Goal: Task Accomplishment & Management: Complete application form

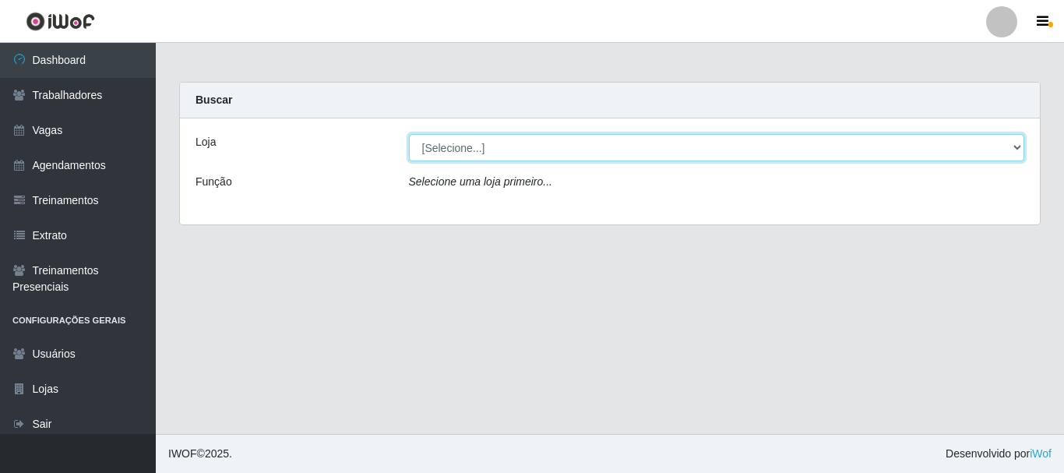
click at [1017, 147] on select "[Selecione...] [PERSON_NAME]" at bounding box center [717, 147] width 616 height 27
select select "230"
click at [409, 134] on select "[Selecione...] [PERSON_NAME]" at bounding box center [717, 147] width 616 height 27
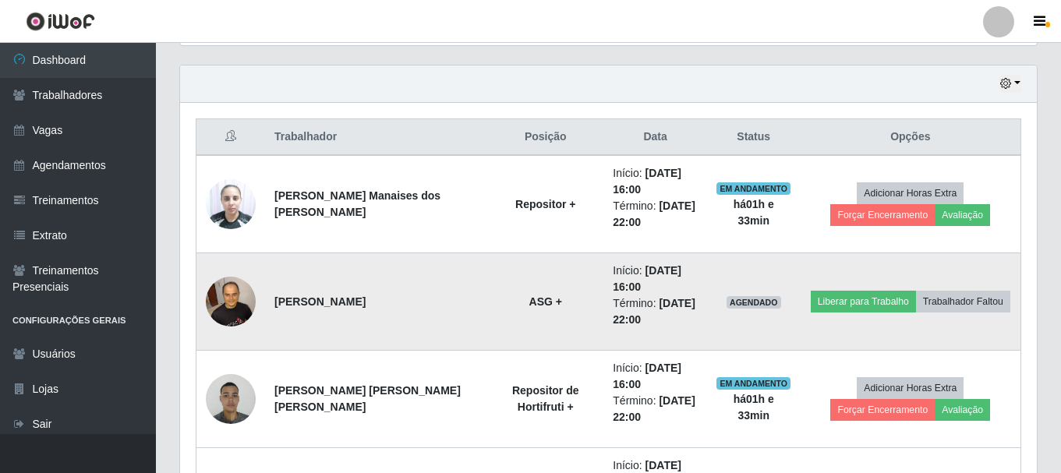
scroll to position [545, 0]
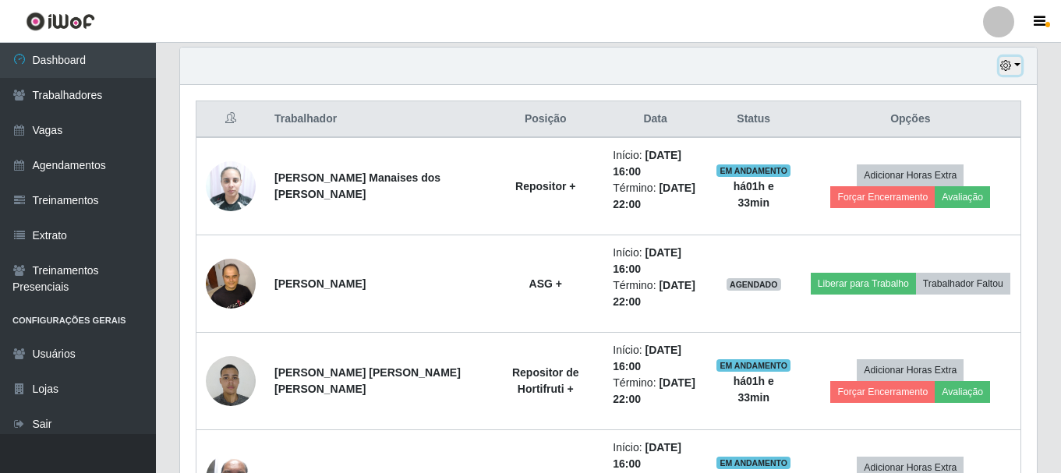
click at [1015, 65] on button "button" at bounding box center [1010, 66] width 22 height 18
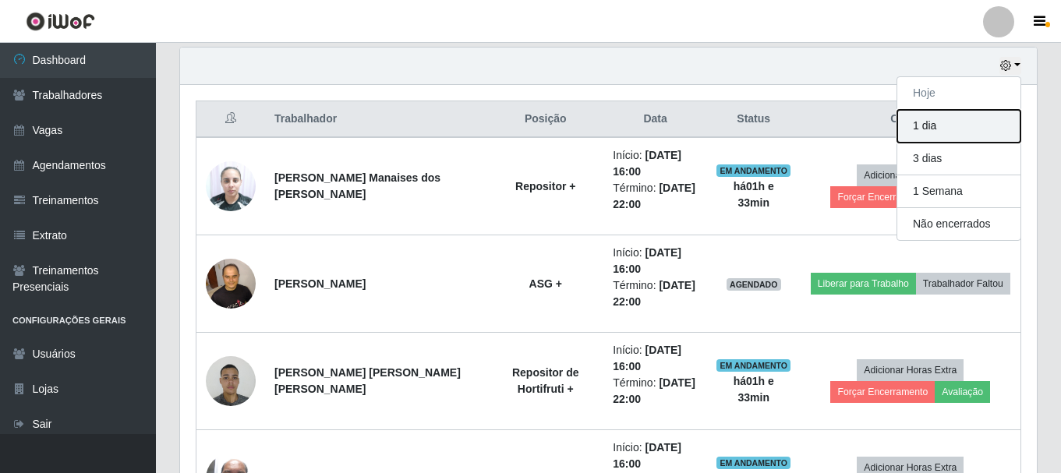
click at [960, 121] on button "1 dia" at bounding box center [958, 126] width 123 height 33
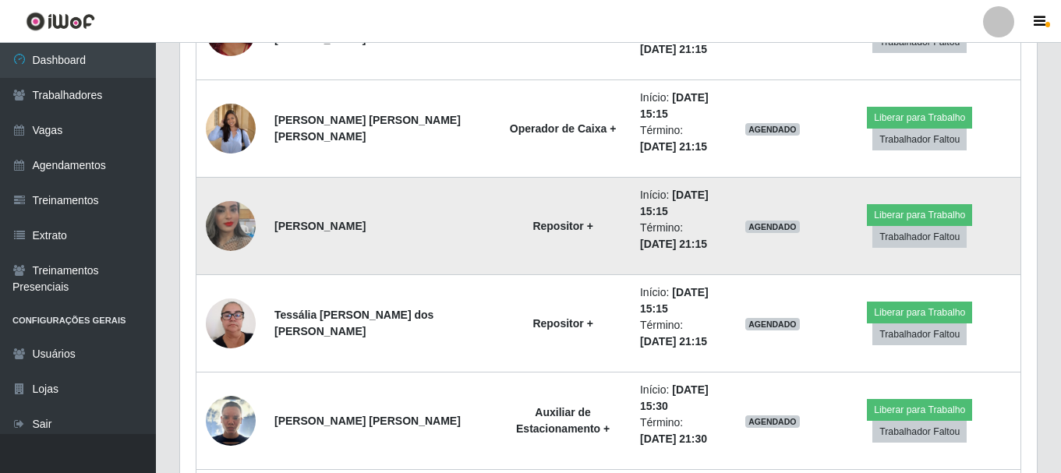
scroll to position [3012, 0]
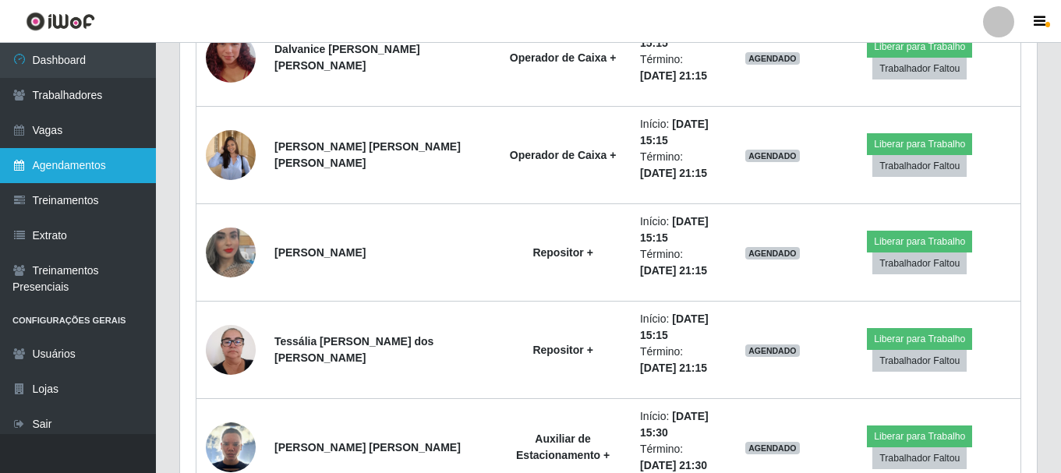
click at [79, 157] on link "Agendamentos" at bounding box center [78, 165] width 156 height 35
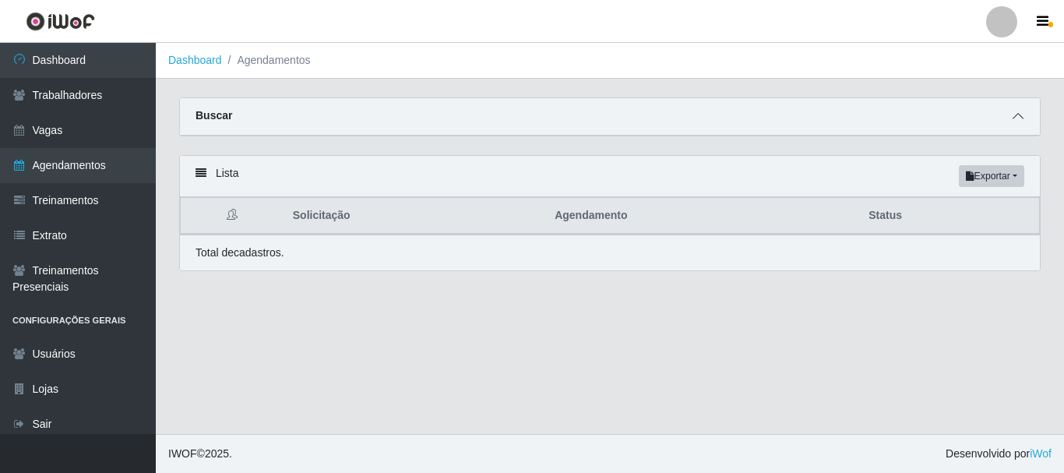
click at [1017, 111] on span at bounding box center [1018, 117] width 19 height 18
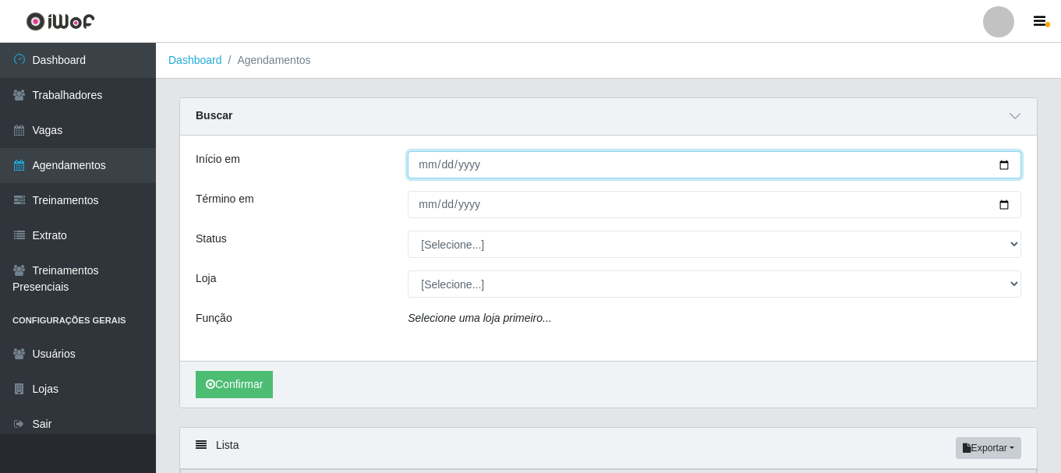
click at [898, 163] on input "Início em" at bounding box center [714, 164] width 613 height 27
type input "2025-09-28"
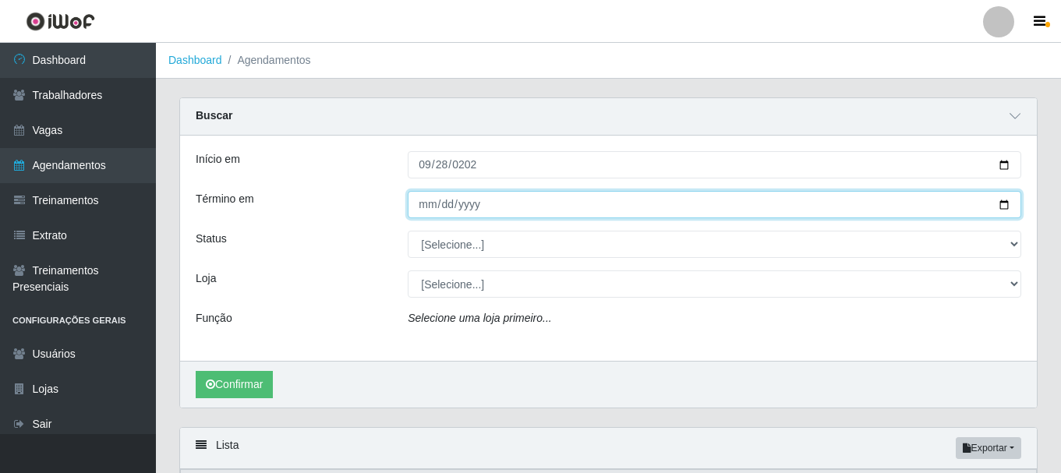
click at [926, 205] on input "Término em" at bounding box center [714, 204] width 613 height 27
type input "2025-09-28"
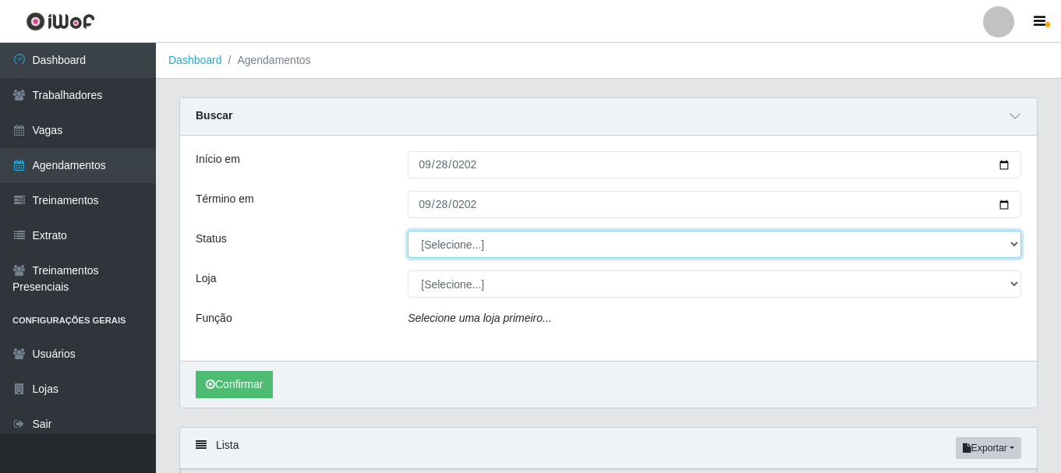
click at [1008, 243] on select "[Selecione...] AGENDADO AGUARDANDO LIBERAR EM ANDAMENTO EM REVISÃO FINALIZADO C…" at bounding box center [714, 244] width 613 height 27
select select "AGENDADO"
click at [408, 231] on select "[Selecione...] AGENDADO AGUARDANDO LIBERAR EM ANDAMENTO EM REVISÃO FINALIZADO C…" at bounding box center [714, 244] width 613 height 27
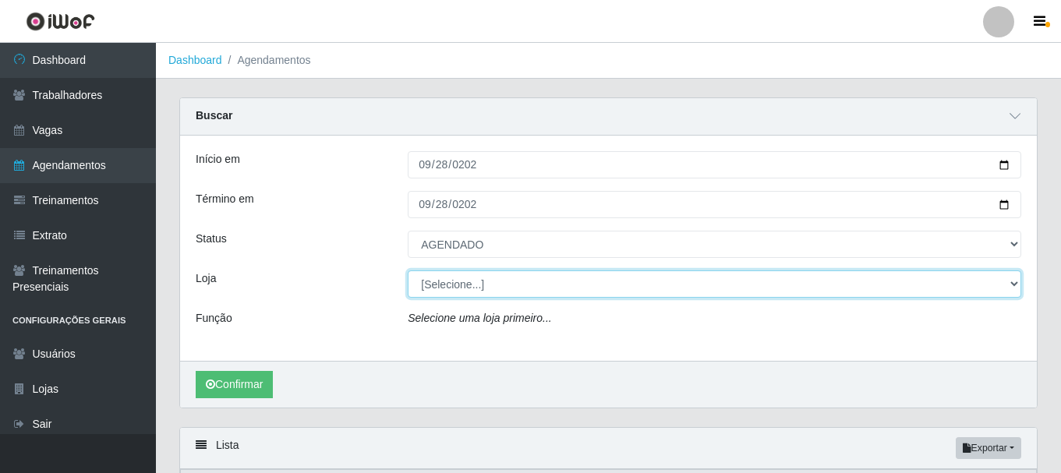
click at [1007, 284] on select "[Selecione...] [PERSON_NAME]" at bounding box center [714, 283] width 613 height 27
select select "230"
click at [408, 271] on select "[Selecione...] [PERSON_NAME]" at bounding box center [714, 283] width 613 height 27
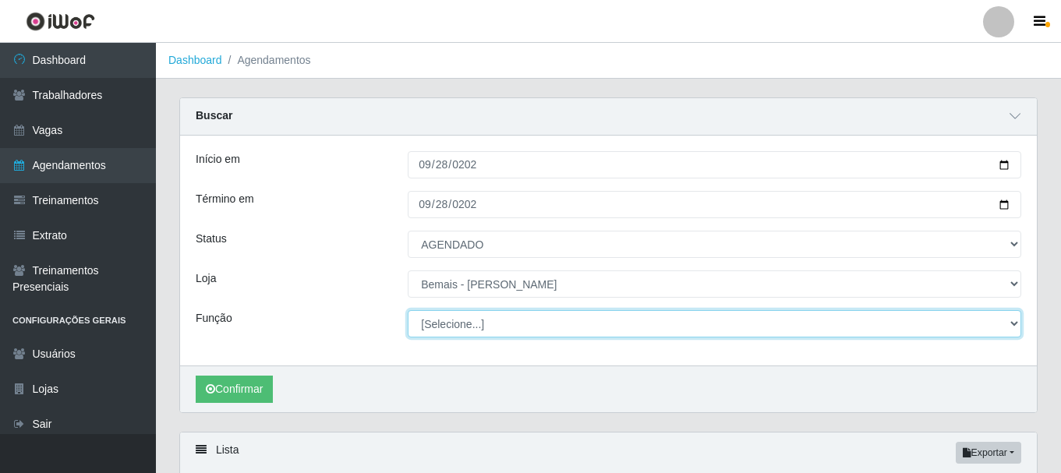
click at [1013, 324] on select "[Selecione...] ASG ASG + ASG ++ Auxiliar de Depósito Auxiliar de Depósito + Aux…" at bounding box center [714, 323] width 613 height 27
click at [1011, 326] on select "[Selecione...] ASG ASG + ASG ++ Auxiliar de Depósito Auxiliar de Depósito + Aux…" at bounding box center [714, 323] width 613 height 27
select select "72"
click at [408, 311] on select "[Selecione...] ASG ASG + ASG ++ Auxiliar de Depósito Auxiliar de Depósito + Aux…" at bounding box center [714, 323] width 613 height 27
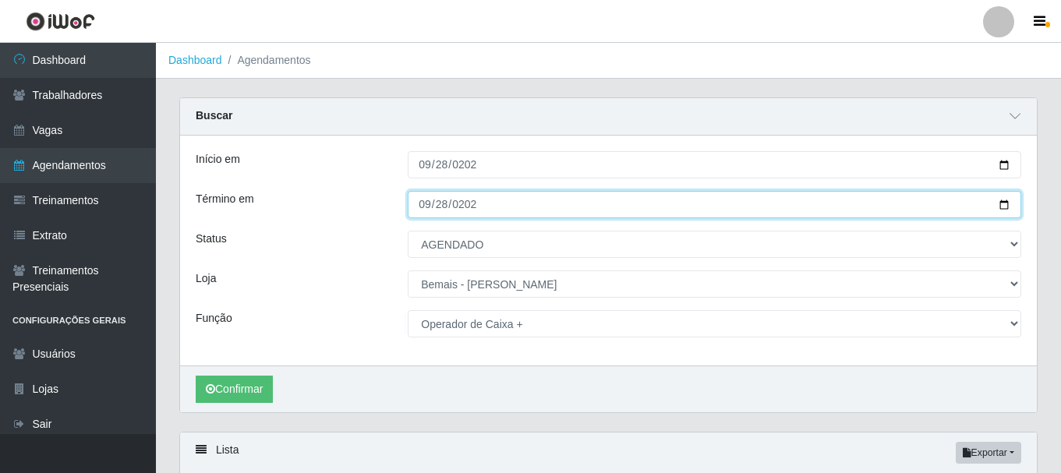
click at [1008, 204] on input "2025-09-28" at bounding box center [714, 204] width 613 height 27
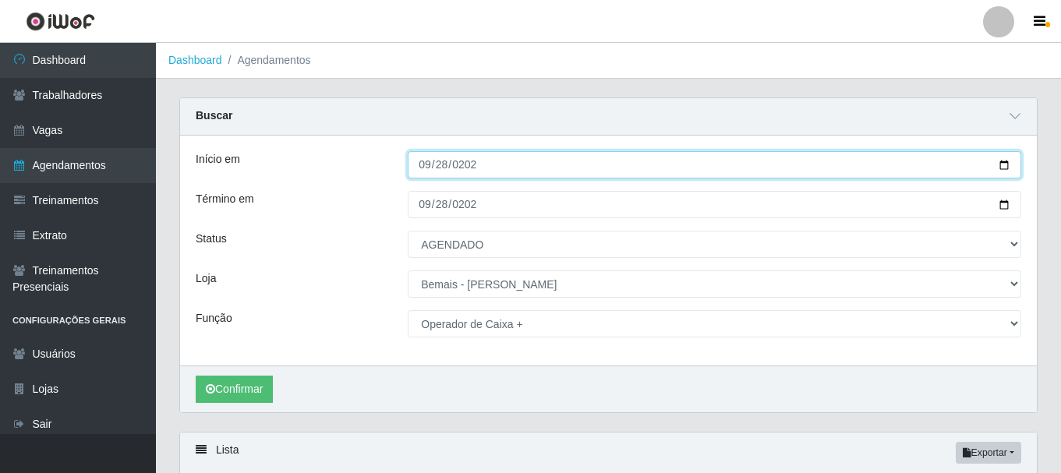
click at [1000, 170] on input "2025-09-28" at bounding box center [714, 164] width 613 height 27
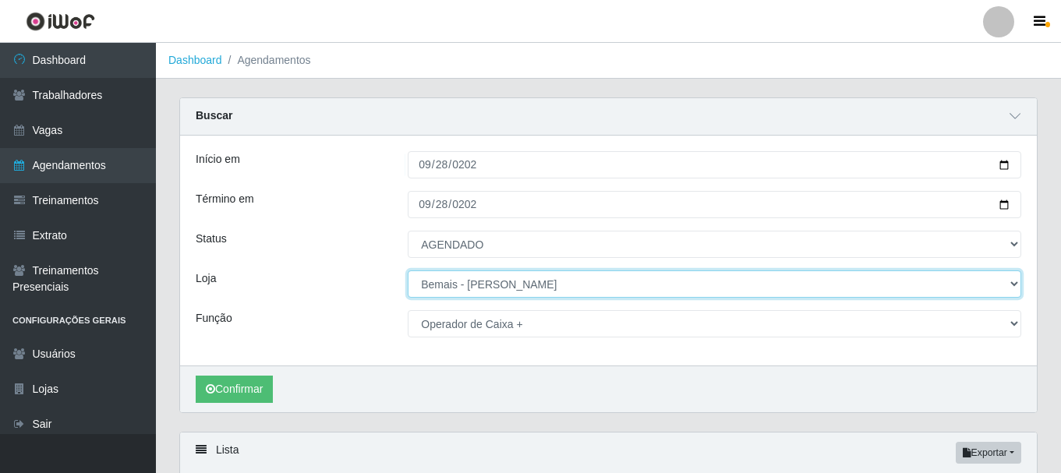
click at [497, 295] on select "[Selecione...] [PERSON_NAME]" at bounding box center [714, 283] width 613 height 27
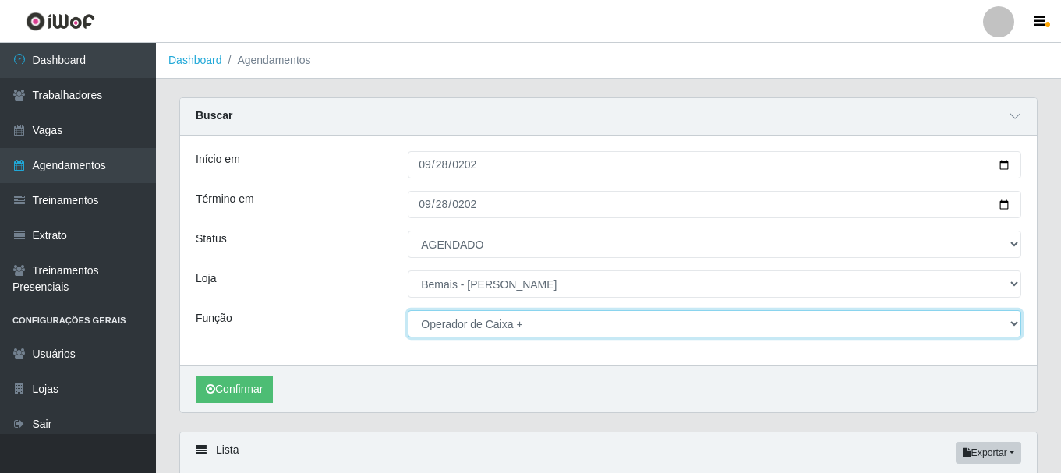
click at [508, 328] on select "[Selecione...] ASG ASG + ASG ++ Auxiliar de Depósito Auxiliar de Depósito + Aux…" at bounding box center [714, 323] width 613 height 27
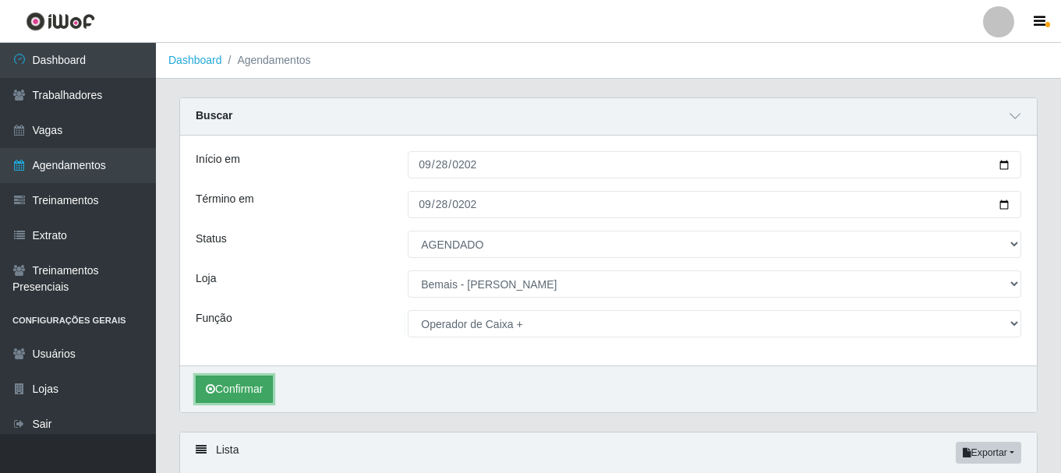
click at [236, 380] on button "Confirmar" at bounding box center [234, 389] width 77 height 27
click at [238, 397] on button "Confirmar" at bounding box center [234, 389] width 77 height 27
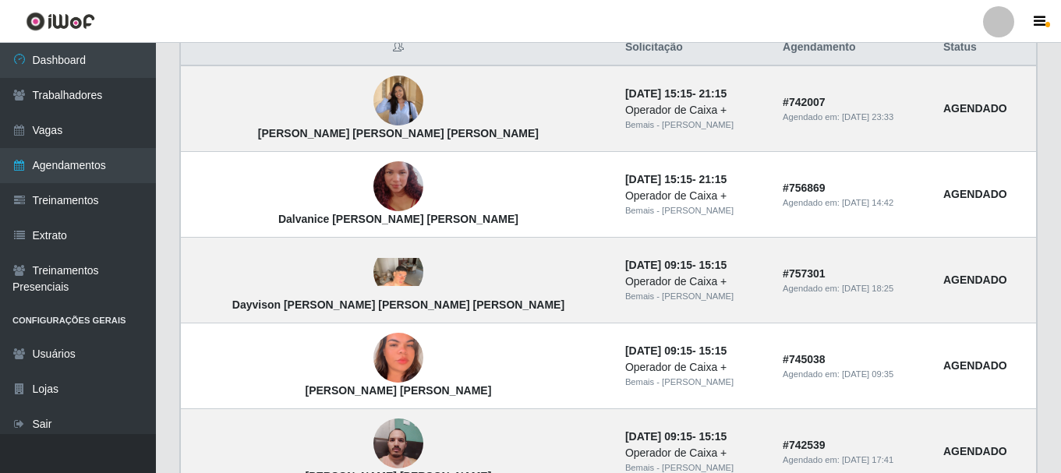
scroll to position [433, 0]
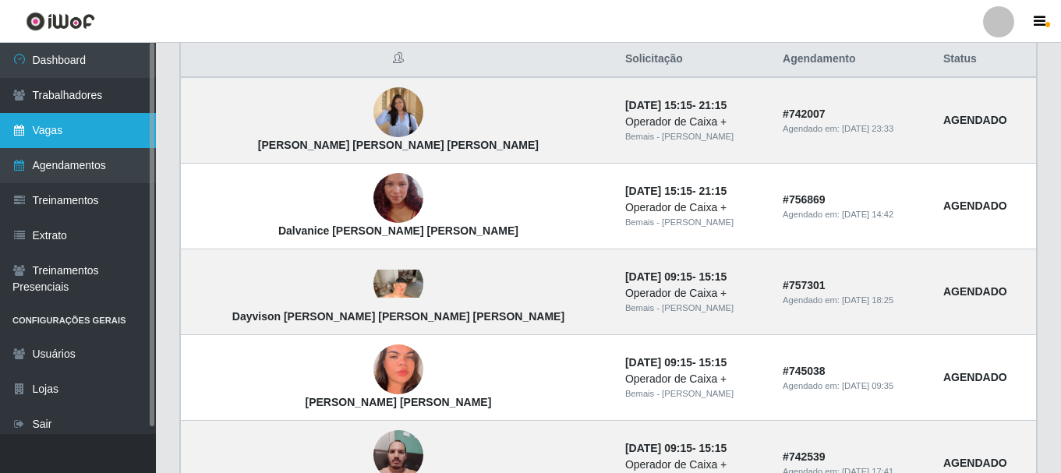
click at [95, 139] on link "Vagas" at bounding box center [78, 130] width 156 height 35
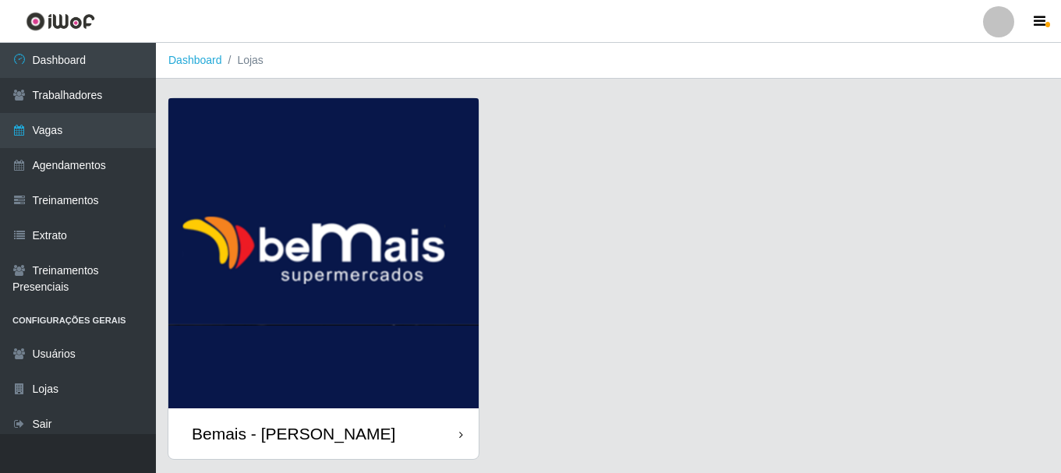
click at [462, 422] on div "Bemais - [PERSON_NAME]" at bounding box center [323, 433] width 310 height 51
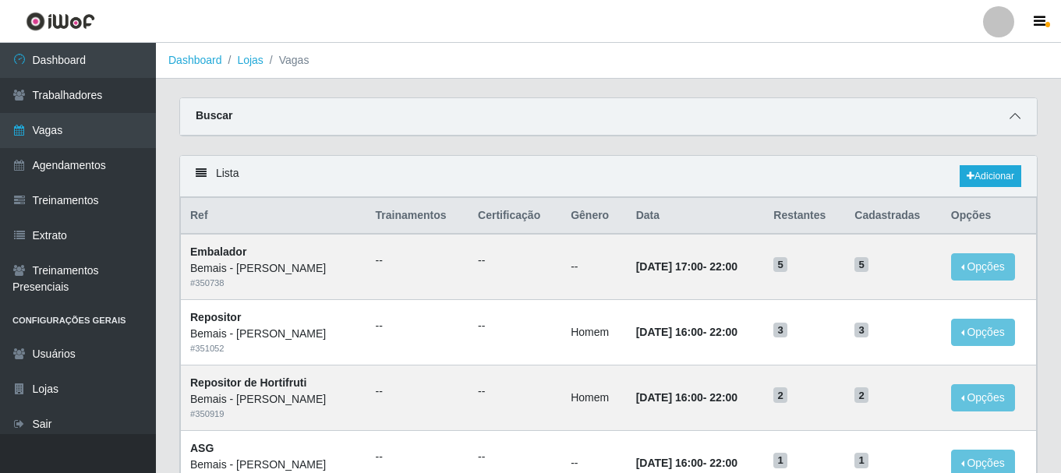
click at [1013, 115] on icon at bounding box center [1014, 116] width 11 height 11
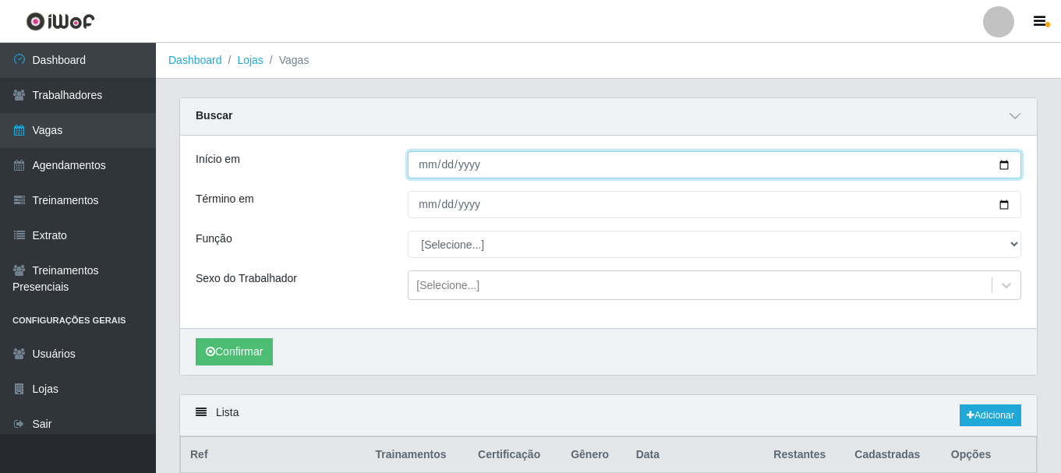
click at [1001, 168] on input "Início em" at bounding box center [714, 164] width 613 height 27
type input "2025-09-28"
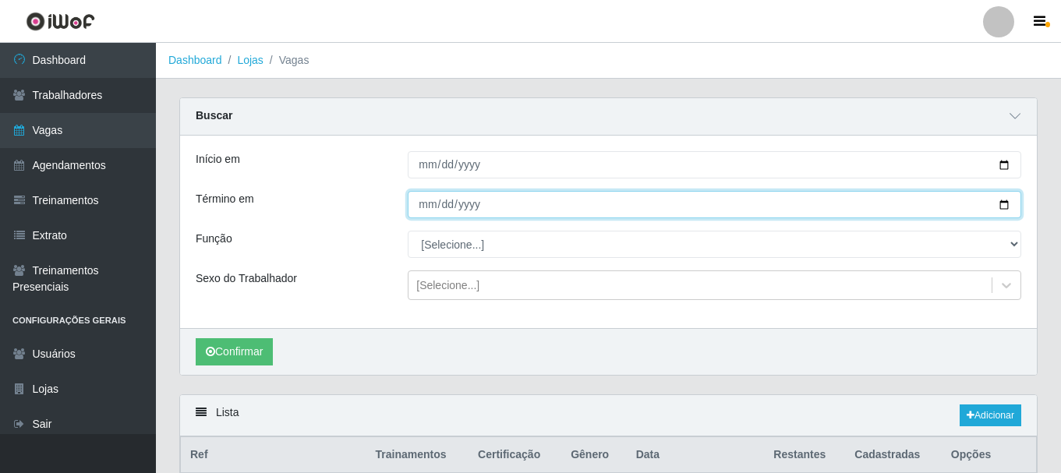
click at [1004, 202] on input "Término em" at bounding box center [714, 204] width 613 height 27
type input "2025-09-28"
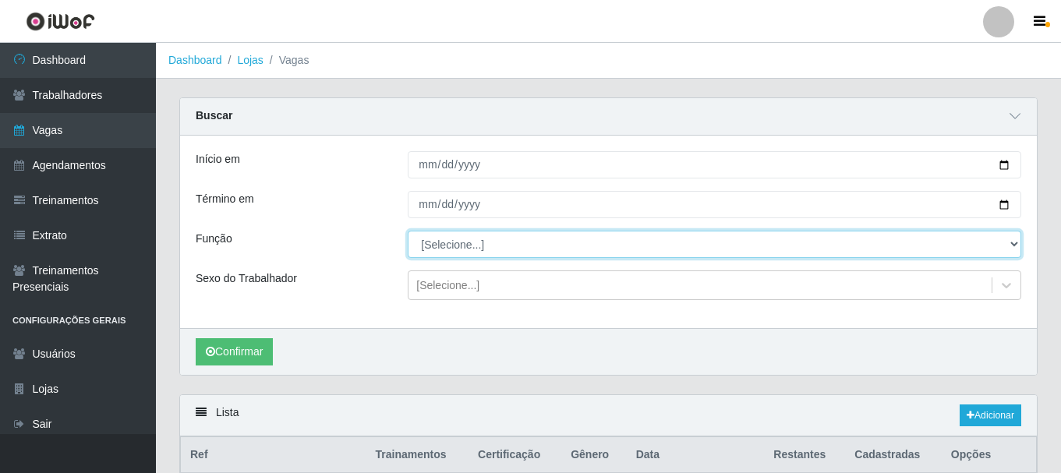
click at [443, 245] on select "[Selecione...] ASG ASG + ASG ++ Auxiliar de Depósito Auxiliar de Depósito + Aux…" at bounding box center [714, 244] width 613 height 27
select select "72"
click at [408, 231] on select "[Selecione...] ASG ASG + ASG ++ Auxiliar de Depósito Auxiliar de Depósito + Aux…" at bounding box center [714, 244] width 613 height 27
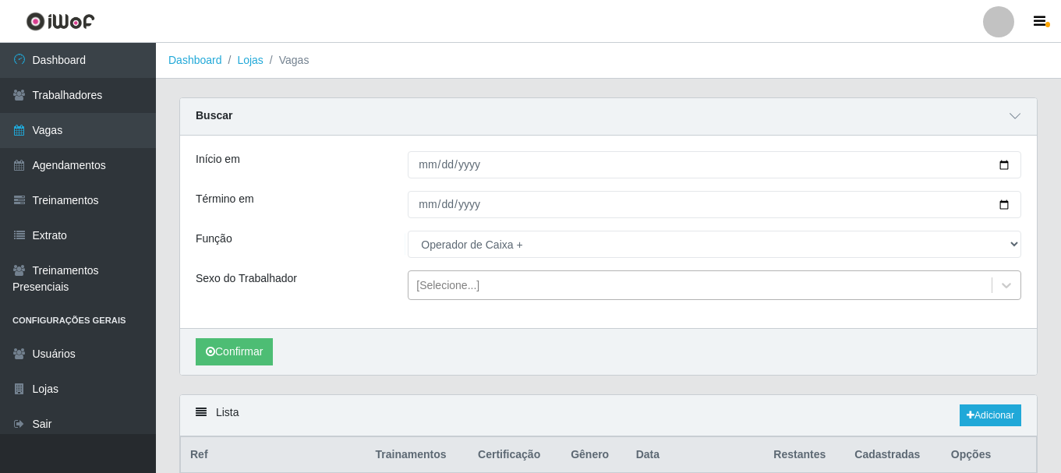
click at [431, 288] on div "[Selecione...]" at bounding box center [447, 285] width 63 height 16
click at [330, 305] on div "Início em 2025-09-28 Término em 2025-09-28 Função [Selecione...] ASG ASG + ASG …" at bounding box center [608, 232] width 856 height 192
click at [249, 351] on button "Confirmar" at bounding box center [234, 351] width 77 height 27
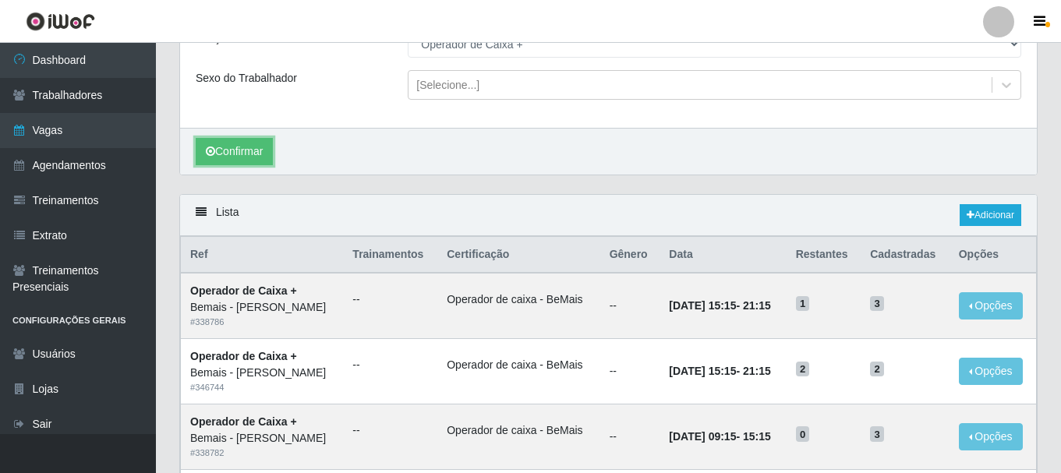
scroll to position [278, 0]
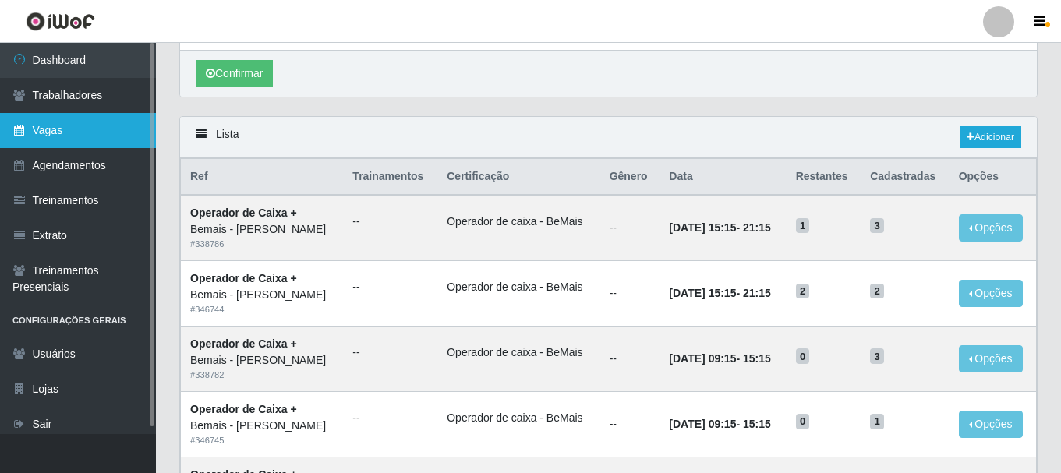
click at [135, 127] on link "Vagas" at bounding box center [78, 130] width 156 height 35
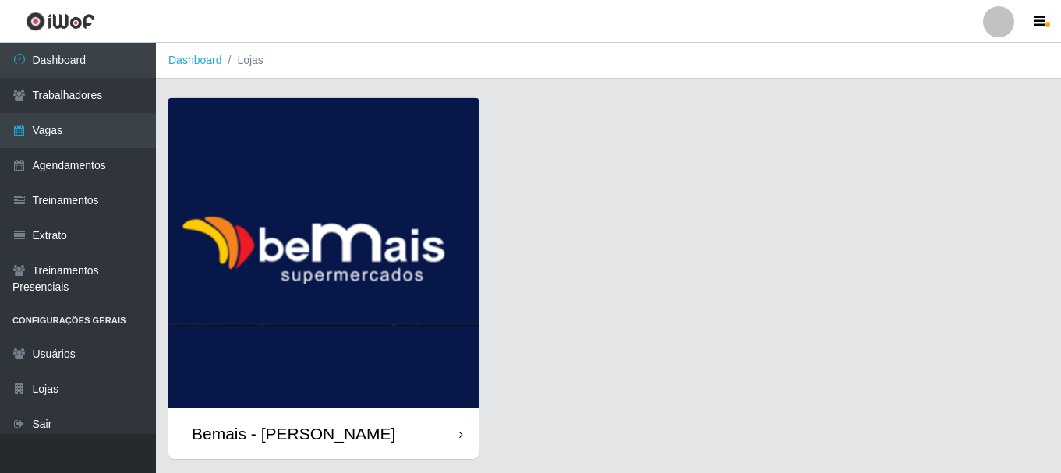
click at [413, 431] on div "Bemais - [PERSON_NAME]" at bounding box center [323, 433] width 310 height 51
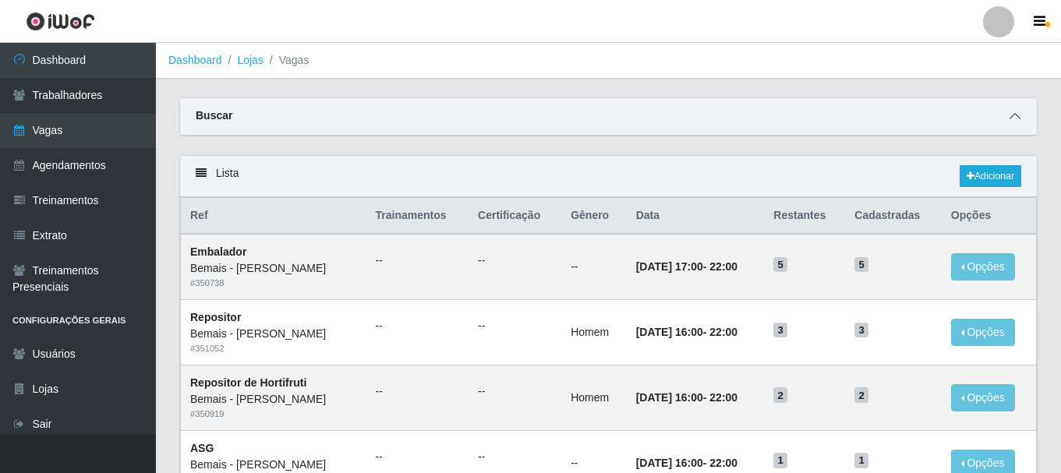
click at [1012, 120] on icon at bounding box center [1014, 116] width 11 height 11
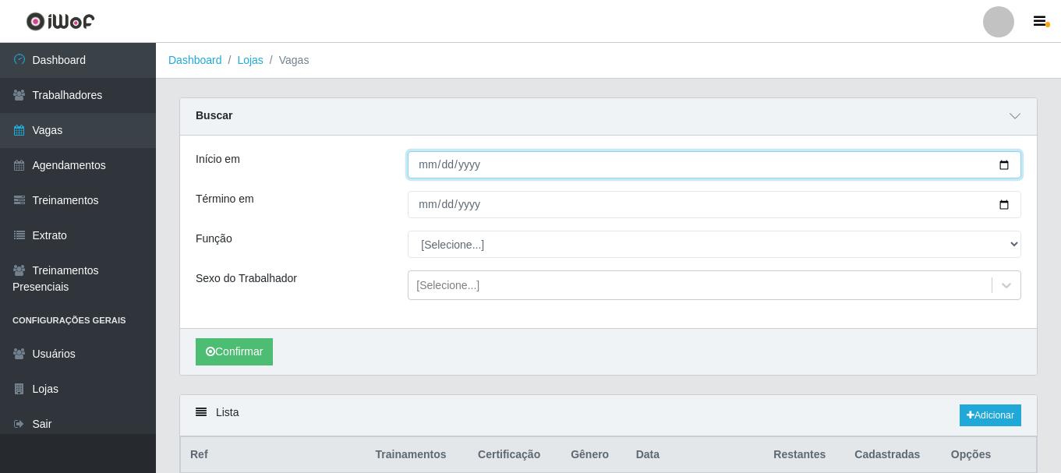
click at [1003, 173] on input "Início em" at bounding box center [714, 164] width 613 height 27
click at [1005, 164] on input "Início em" at bounding box center [714, 164] width 613 height 27
type input "2025-09-28"
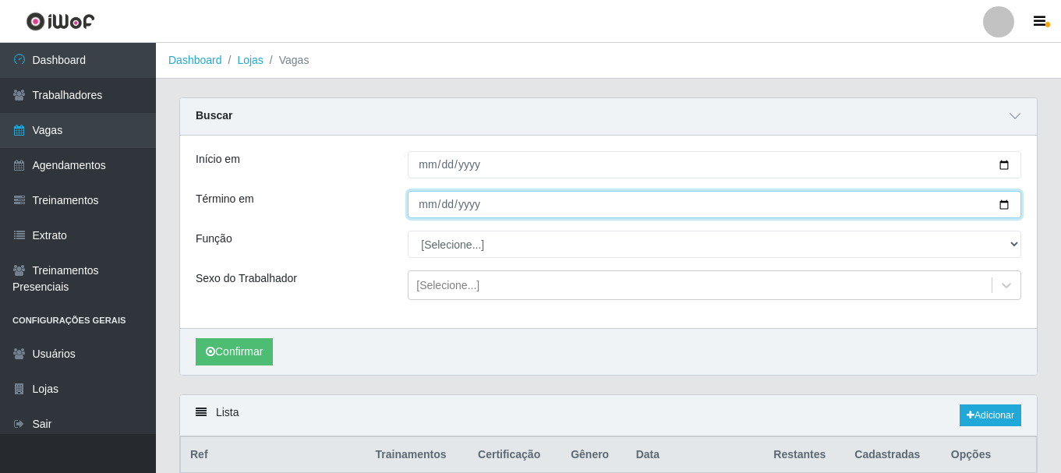
click at [1001, 203] on input "Término em" at bounding box center [714, 204] width 613 height 27
type input "2025-09-28"
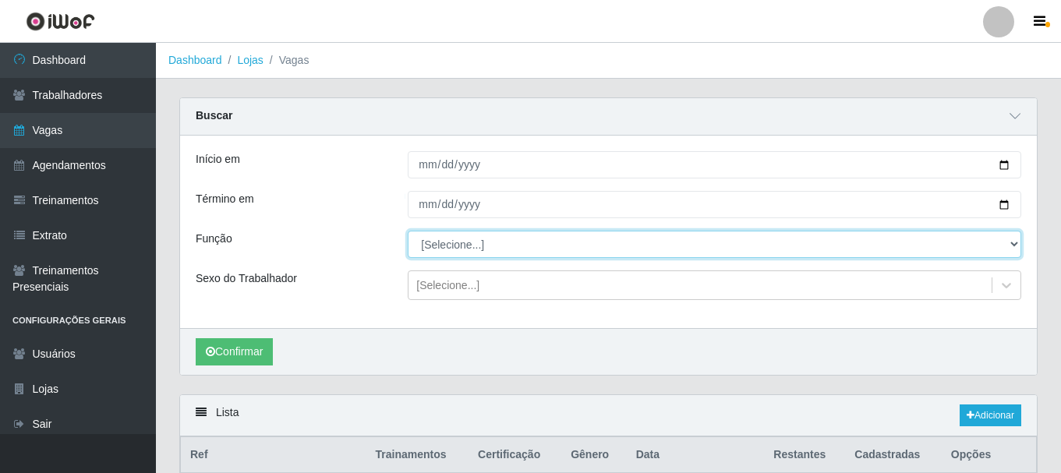
click at [662, 255] on select "[Selecione...] ASG ASG + ASG ++ Auxiliar de Depósito Auxiliar de Depósito + Aux…" at bounding box center [714, 244] width 613 height 27
select select "73"
click at [408, 231] on select "[Selecione...] ASG ASG + ASG ++ Auxiliar de Depósito Auxiliar de Depósito + Aux…" at bounding box center [714, 244] width 613 height 27
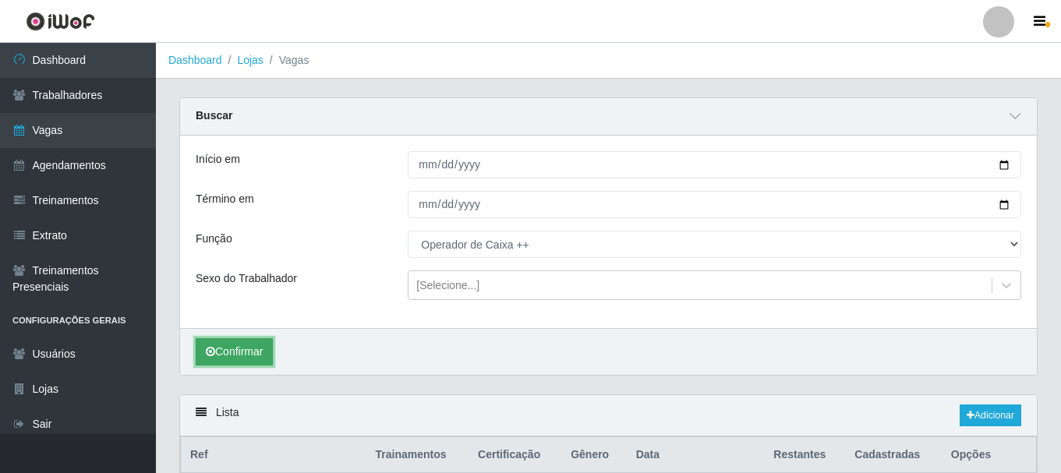
click at [255, 351] on button "Confirmar" at bounding box center [234, 351] width 77 height 27
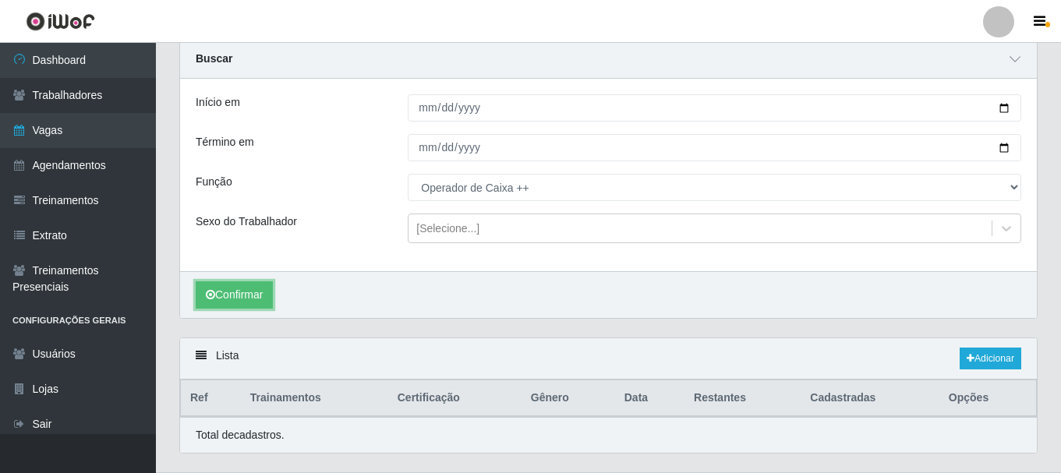
scroll to position [96, 0]
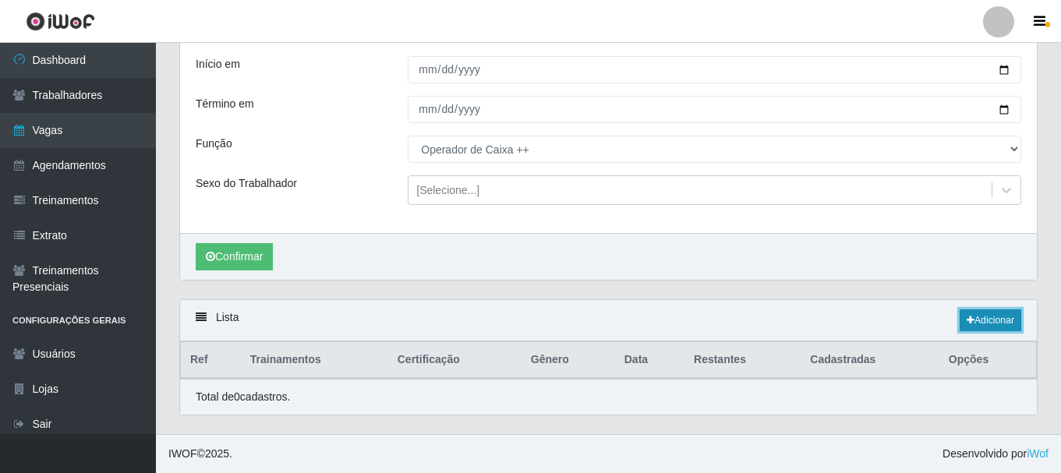
click at [974, 316] on link "Adicionar" at bounding box center [990, 320] width 62 height 22
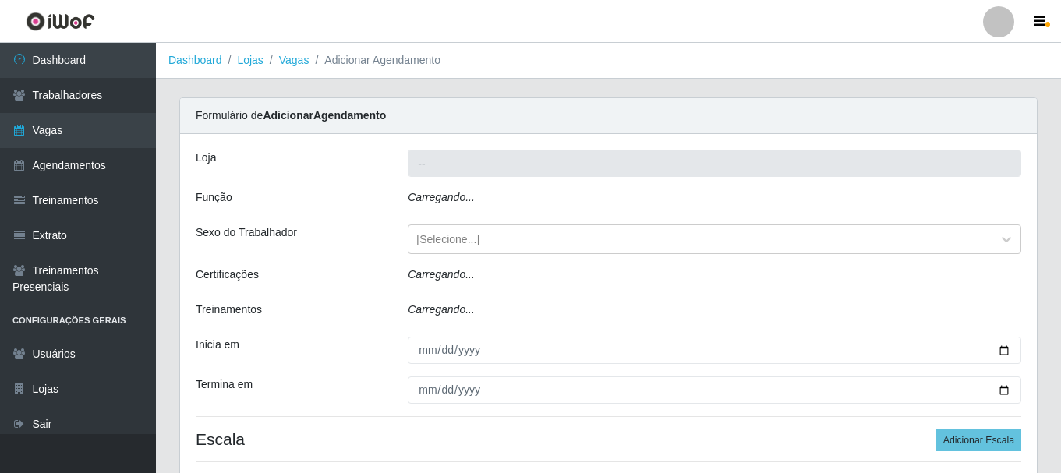
type input "Bemais - [PERSON_NAME]"
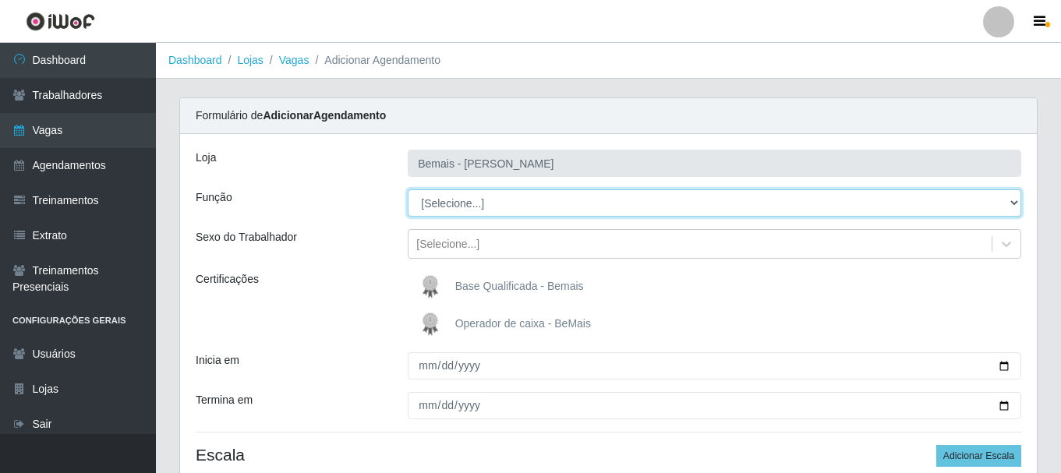
click at [519, 207] on select "[Selecione...] ASG ASG + ASG ++ Auxiliar de Depósito Auxiliar de Depósito + Aux…" at bounding box center [714, 202] width 613 height 27
select select "73"
click at [408, 189] on select "[Selecione...] ASG ASG + ASG ++ Auxiliar de Depósito Auxiliar de Depósito + Aux…" at bounding box center [714, 202] width 613 height 27
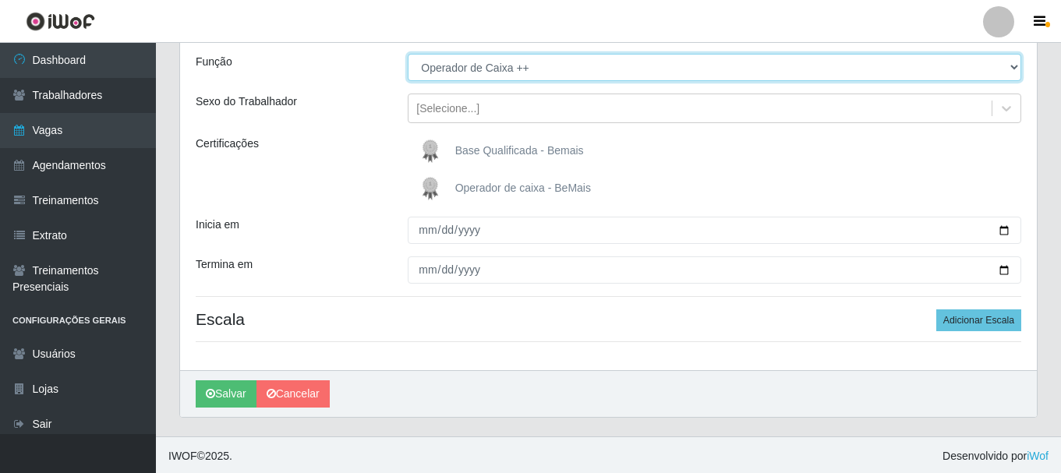
scroll to position [138, 0]
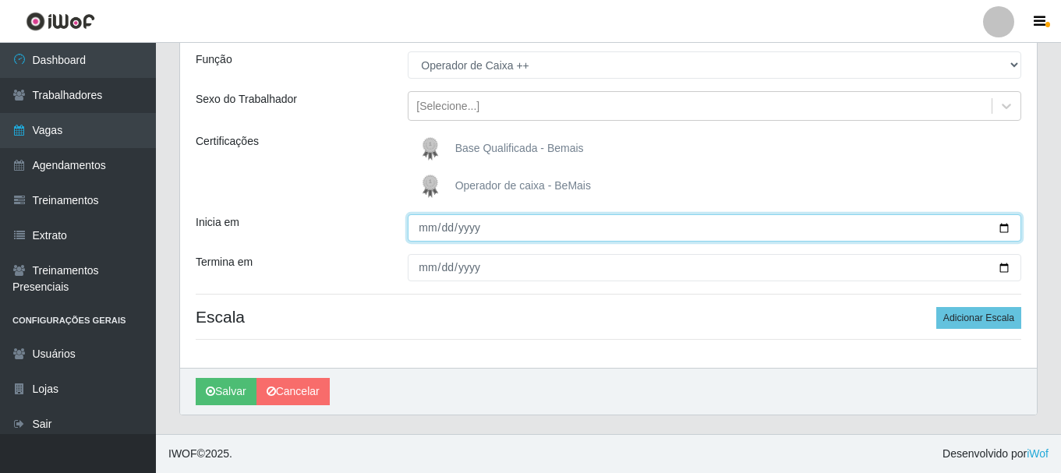
click at [1006, 231] on input "Inicia em" at bounding box center [714, 227] width 613 height 27
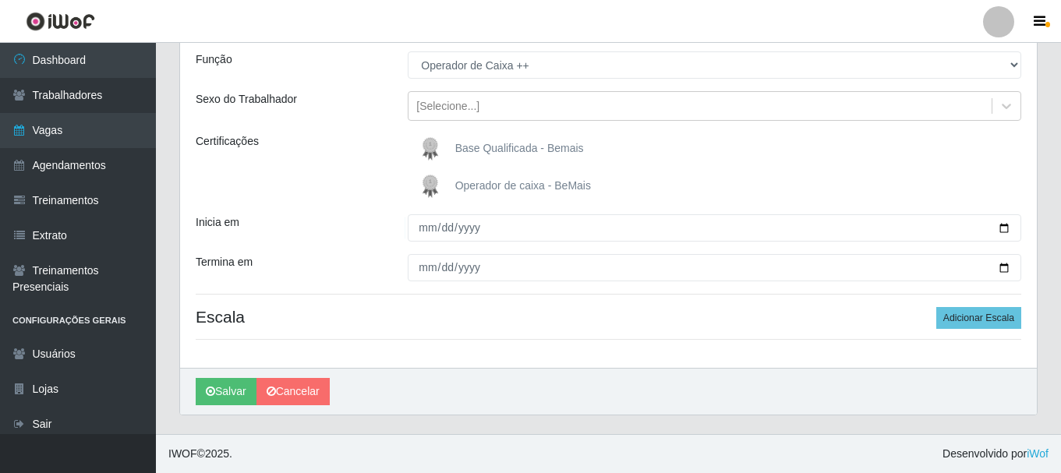
click at [378, 115] on div "Sexo do Trabalhador" at bounding box center [290, 106] width 212 height 30
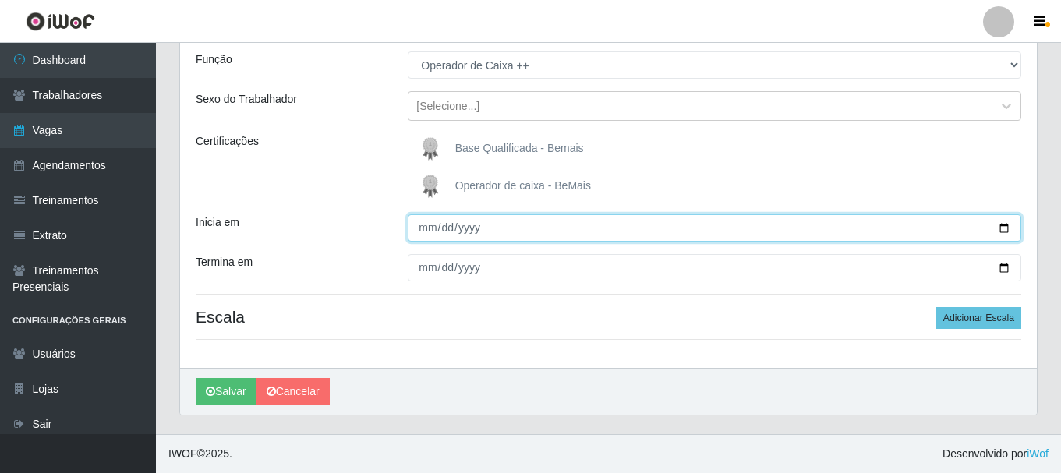
click at [1001, 229] on input "Inicia em" at bounding box center [714, 227] width 613 height 27
type input "2025-09-28"
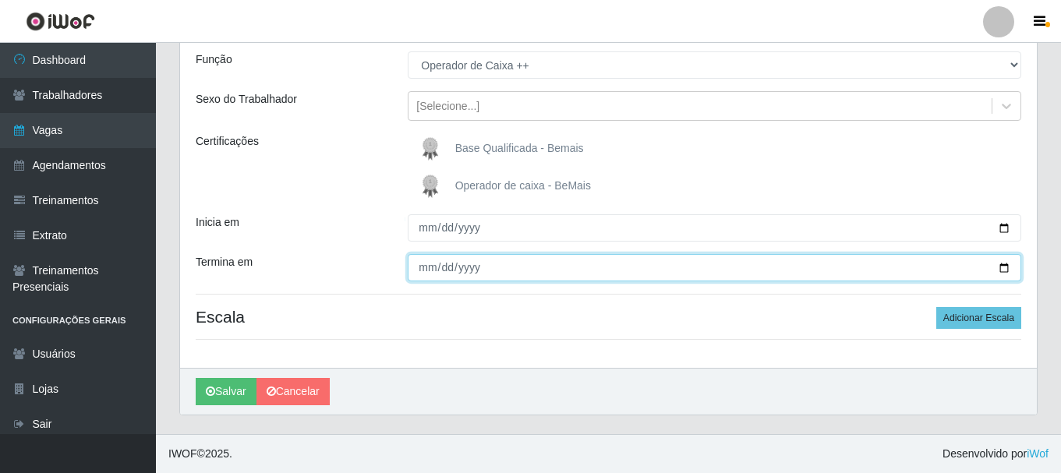
click at [1001, 269] on input "Termina em" at bounding box center [714, 267] width 613 height 27
type input "2025-09-28"
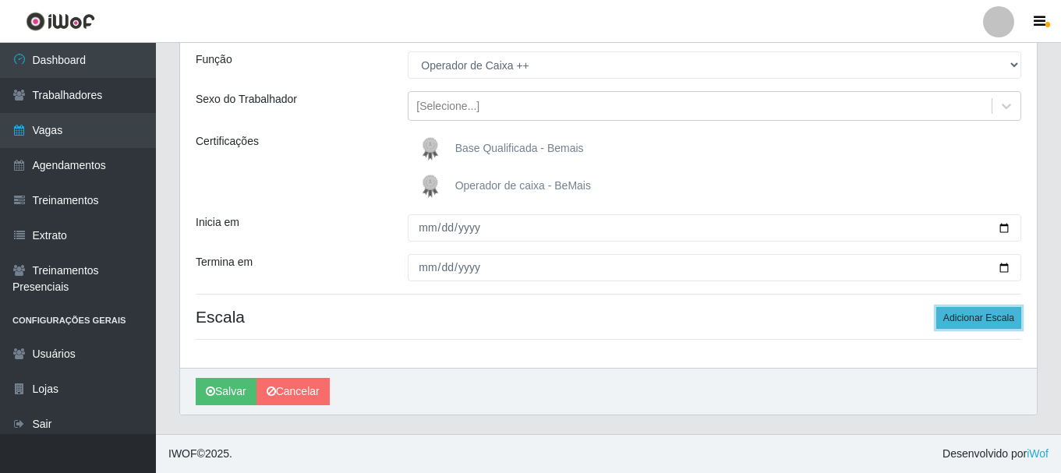
click at [987, 315] on button "Adicionar Escala" at bounding box center [978, 318] width 85 height 22
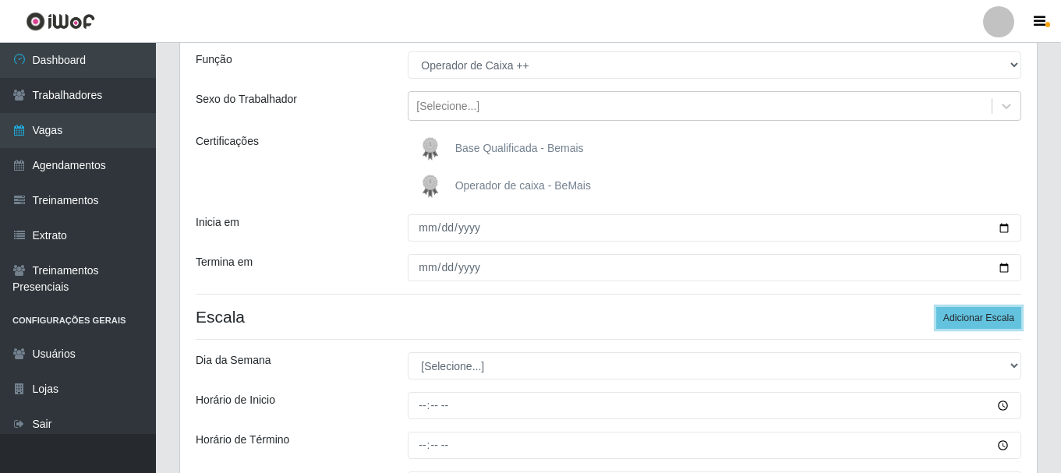
scroll to position [216, 0]
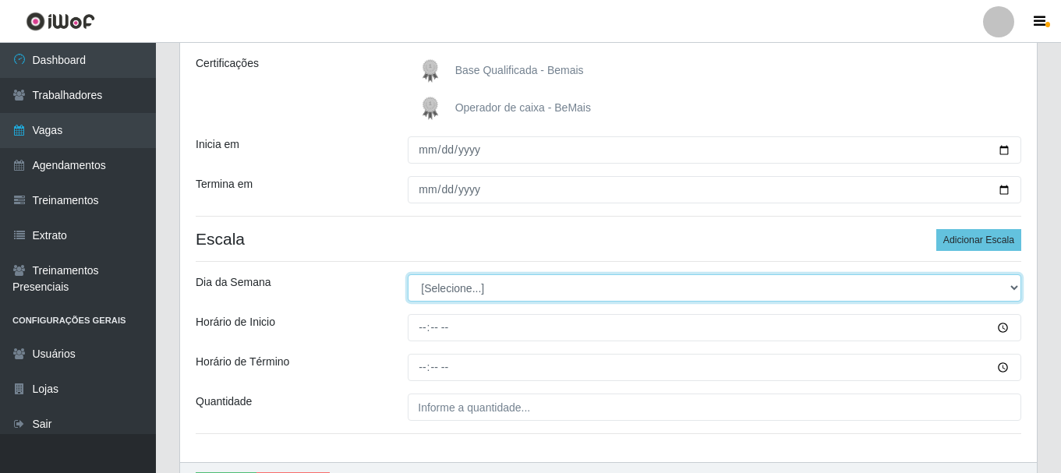
click at [652, 297] on select "[Selecione...] Segunda Terça Quarta Quinta Sexta Sábado Domingo" at bounding box center [714, 287] width 613 height 27
click at [554, 291] on select "[Selecione...] Segunda Terça Quarta Quinta Sexta Sábado Domingo" at bounding box center [714, 287] width 613 height 27
select select "0"
click at [408, 274] on select "[Selecione...] Segunda Terça Quarta Quinta Sexta Sábado Domingo" at bounding box center [714, 287] width 613 height 27
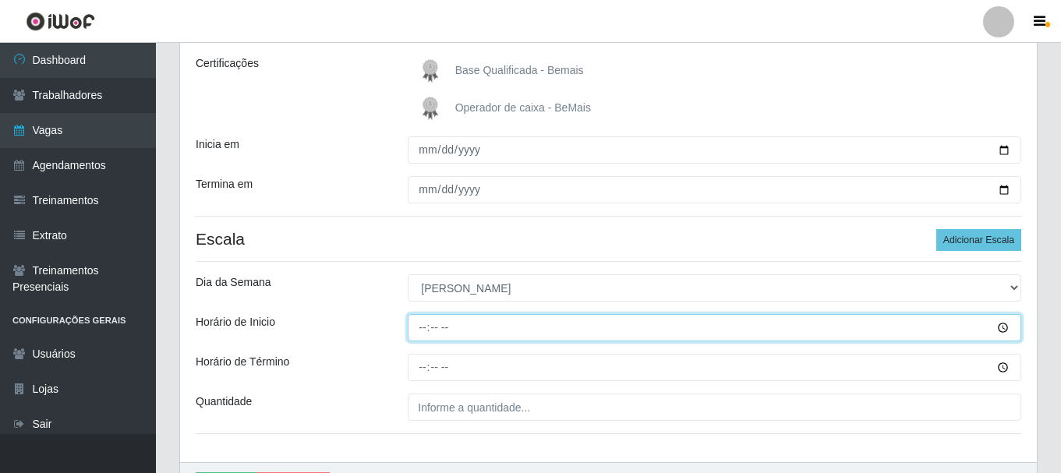
click at [418, 334] on input "Horário de Inicio" at bounding box center [714, 327] width 613 height 27
type input "15:01"
type input "15:15"
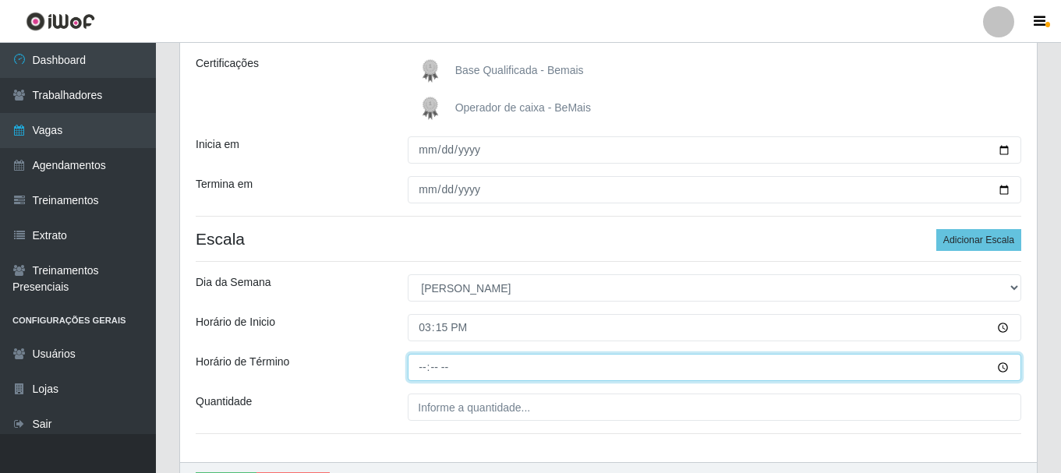
click at [422, 367] on input "Horário de Término" at bounding box center [714, 367] width 613 height 27
type input "21:15"
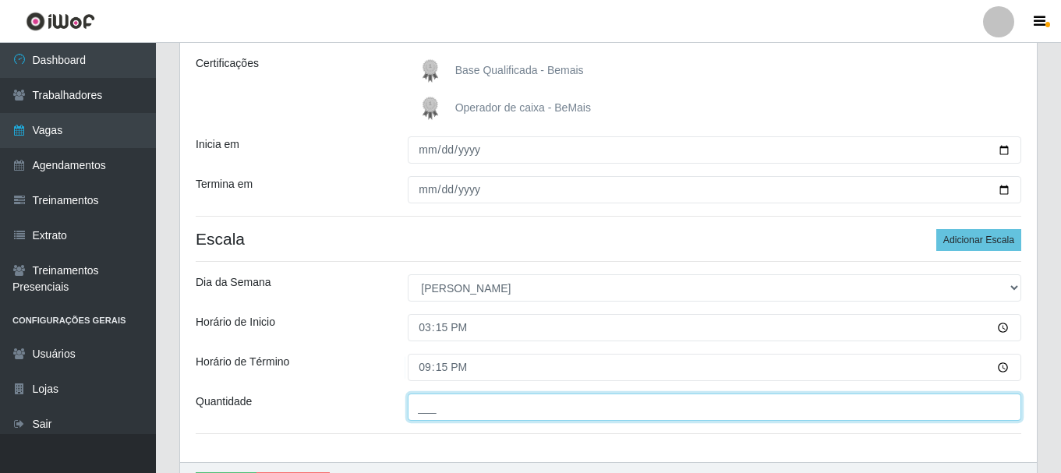
click at [458, 404] on input "___" at bounding box center [714, 407] width 613 height 27
type input "2__"
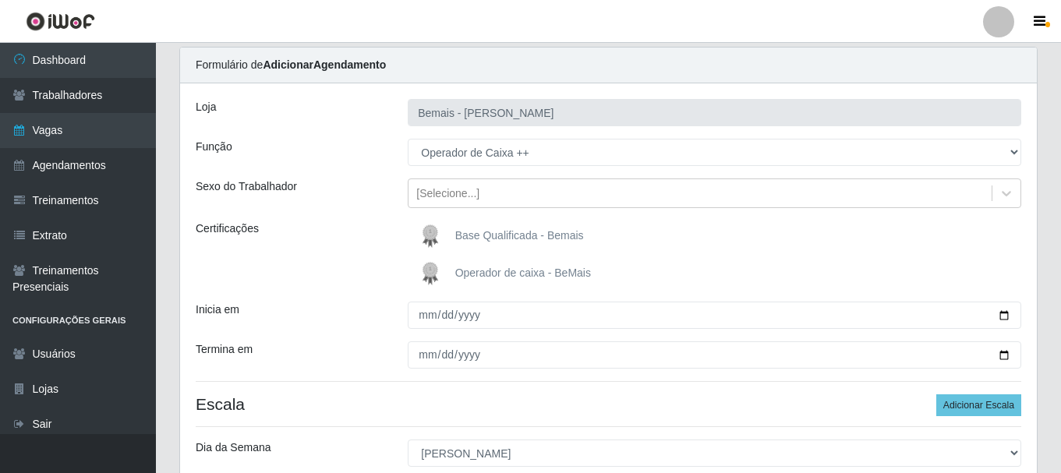
scroll to position [78, 0]
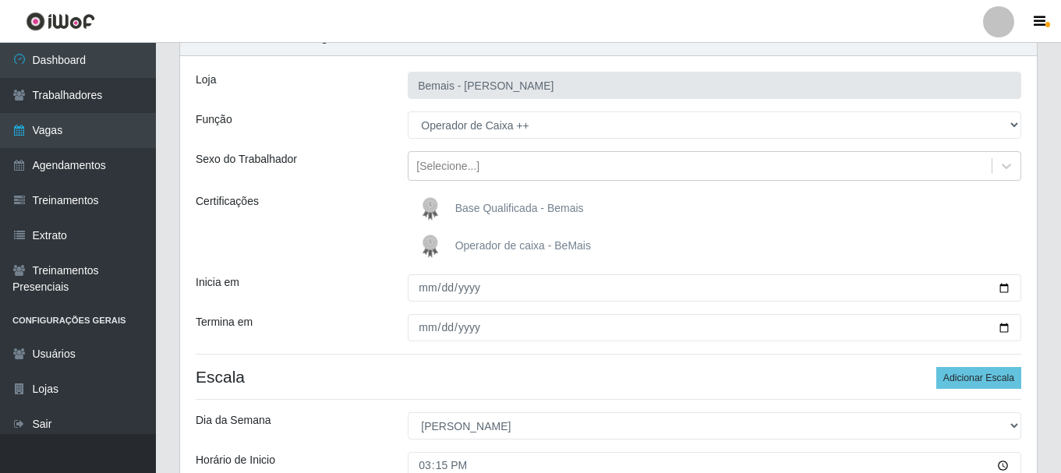
click at [503, 245] on span "Operador de caixa - BeMais" at bounding box center [523, 245] width 136 height 12
click at [0, 0] on input "Operador de caixa - BeMais" at bounding box center [0, 0] width 0 height 0
click at [503, 245] on span "Operador de caixa - BeMais" at bounding box center [523, 245] width 136 height 12
click at [0, 0] on input "Operador de caixa - BeMais" at bounding box center [0, 0] width 0 height 0
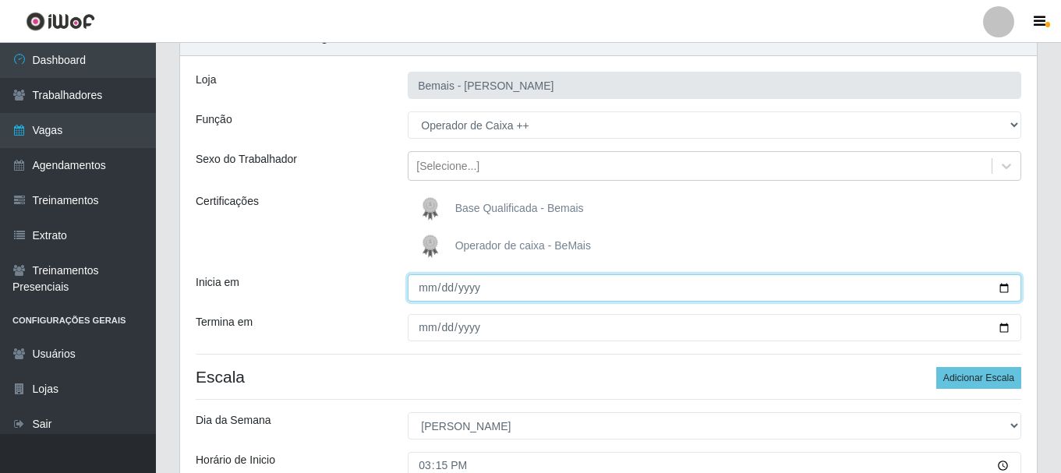
click at [583, 284] on input "2025-09-28" at bounding box center [714, 287] width 613 height 27
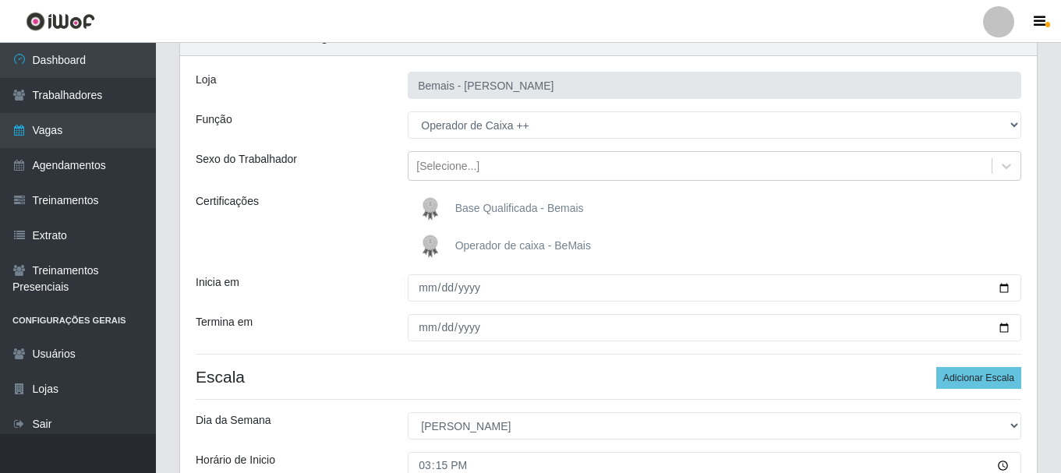
click at [470, 235] on label "Operador de caixa - BeMais" at bounding box center [503, 246] width 176 height 31
click at [0, 0] on input "Operador de caixa - BeMais" at bounding box center [0, 0] width 0 height 0
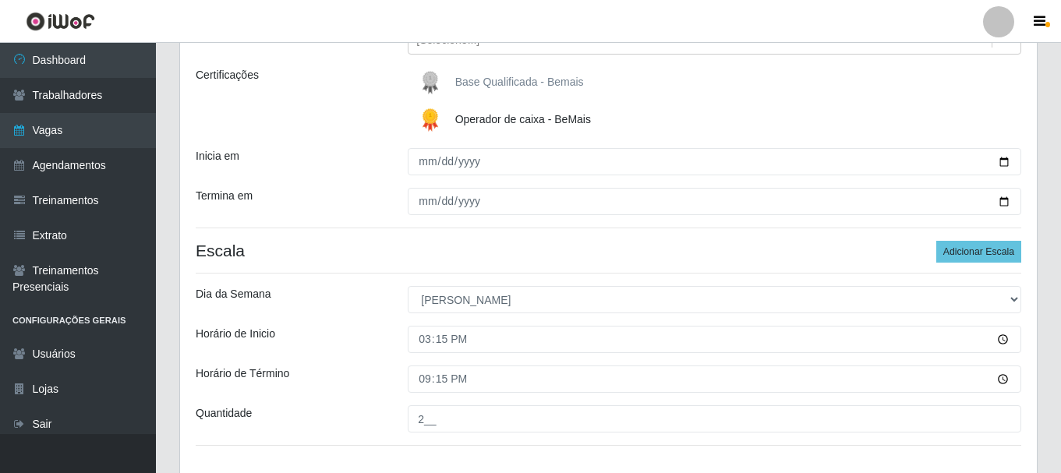
scroll to position [234, 0]
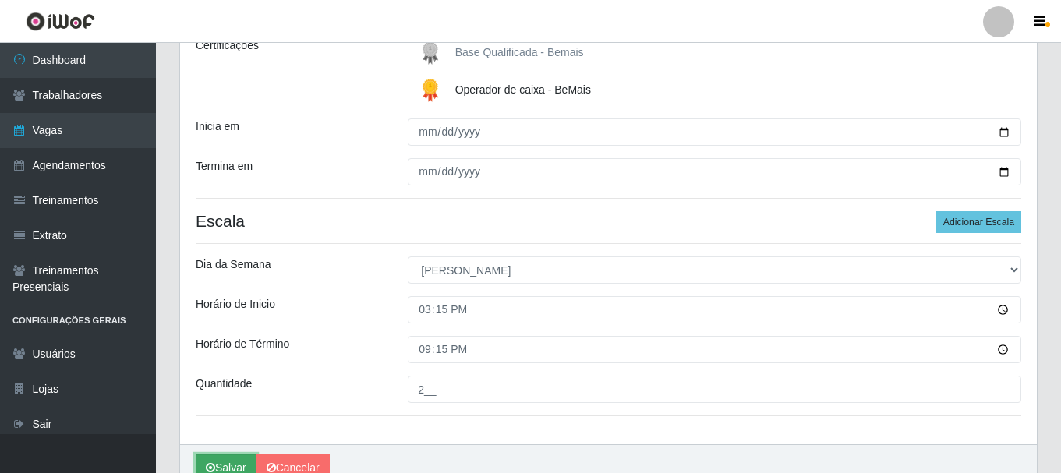
click at [236, 461] on button "Salvar" at bounding box center [226, 467] width 61 height 27
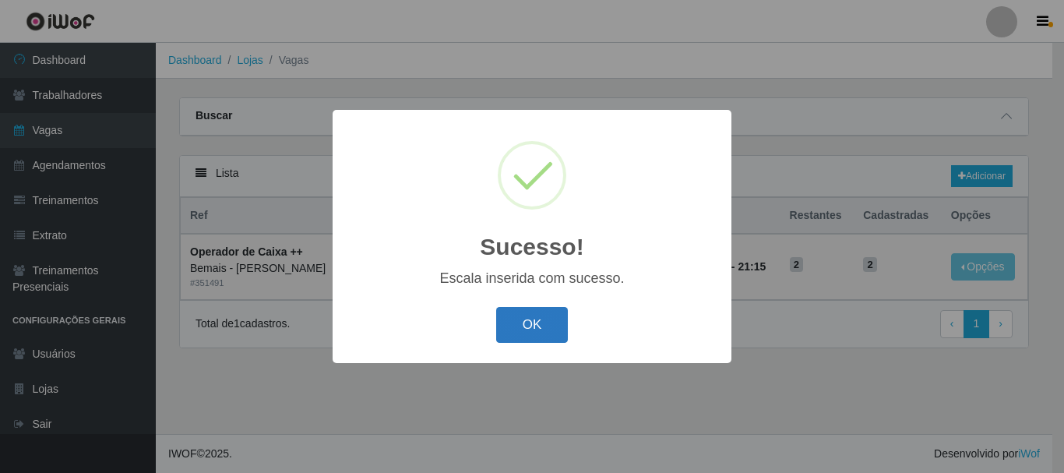
click at [523, 323] on button "OK" at bounding box center [532, 325] width 72 height 37
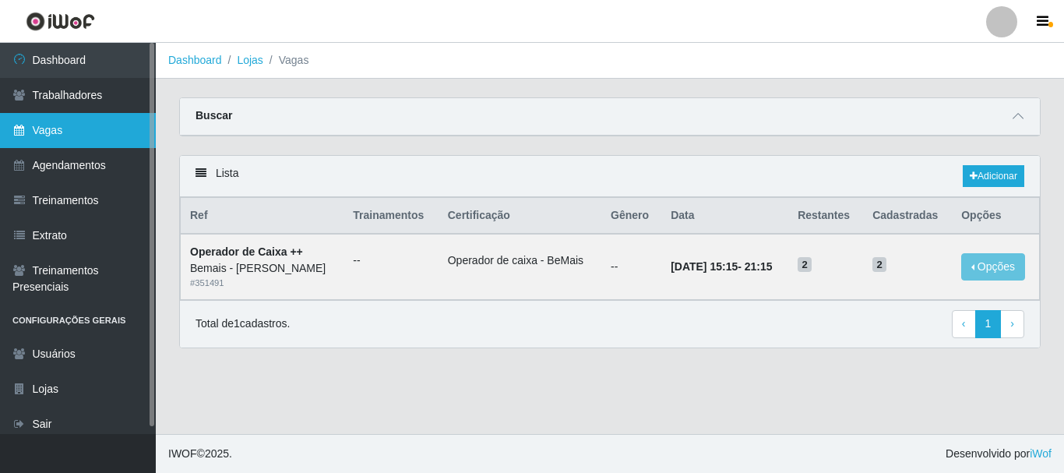
click at [65, 130] on link "Vagas" at bounding box center [78, 130] width 156 height 35
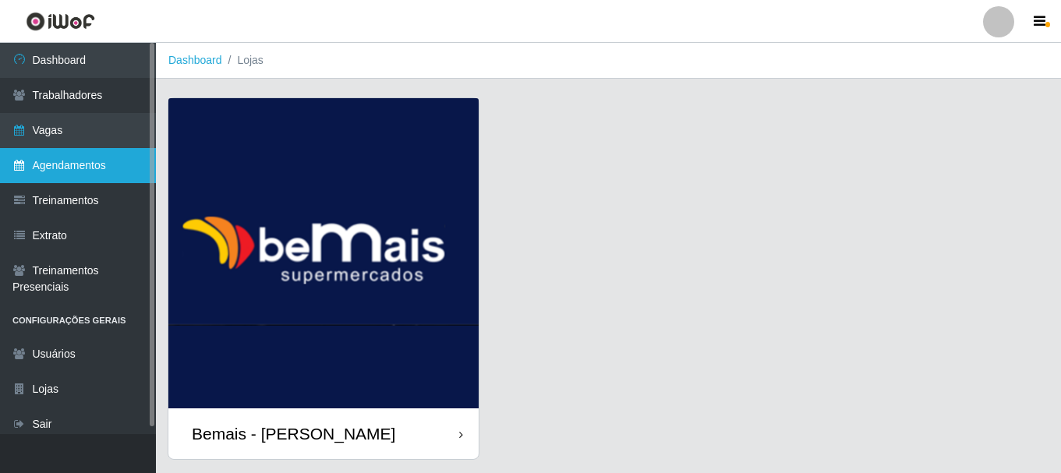
click at [72, 168] on link "Agendamentos" at bounding box center [78, 165] width 156 height 35
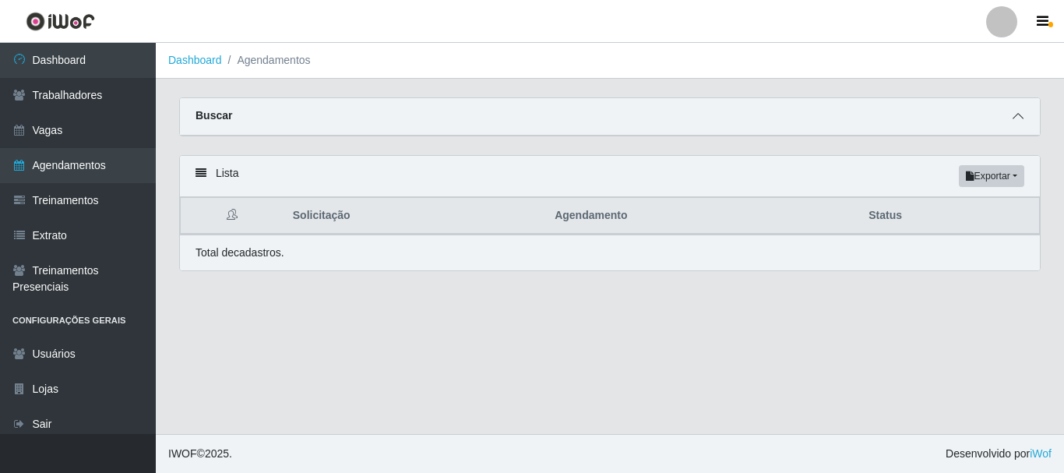
click at [1016, 118] on icon at bounding box center [1018, 116] width 11 height 11
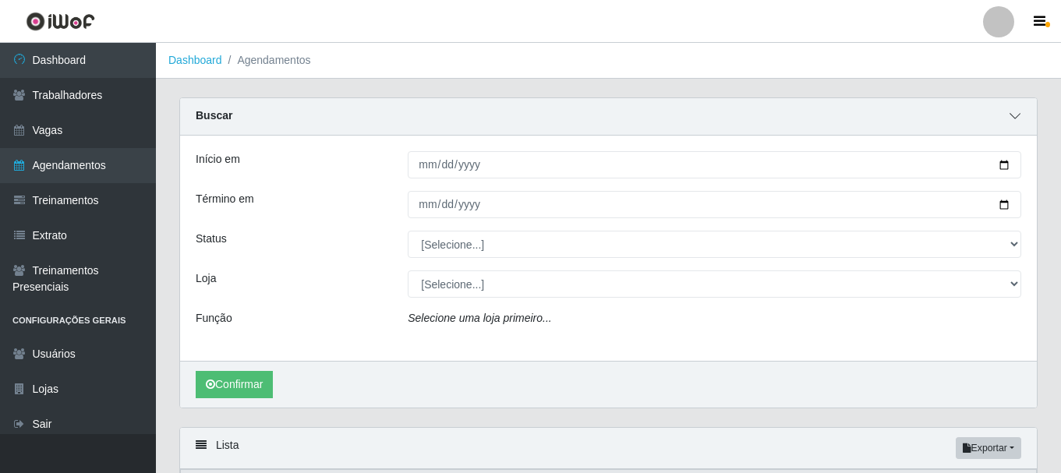
click at [1016, 118] on icon at bounding box center [1014, 116] width 11 height 11
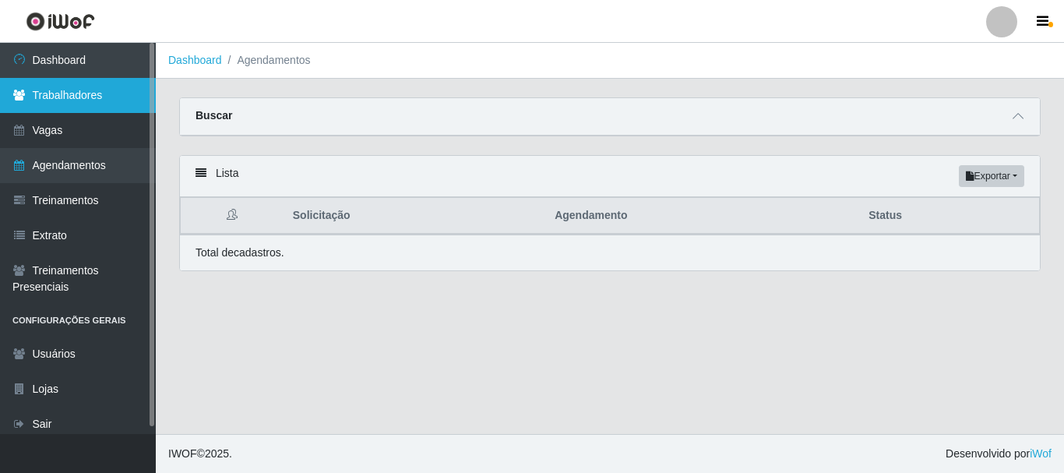
click at [94, 97] on link "Trabalhadores" at bounding box center [78, 95] width 156 height 35
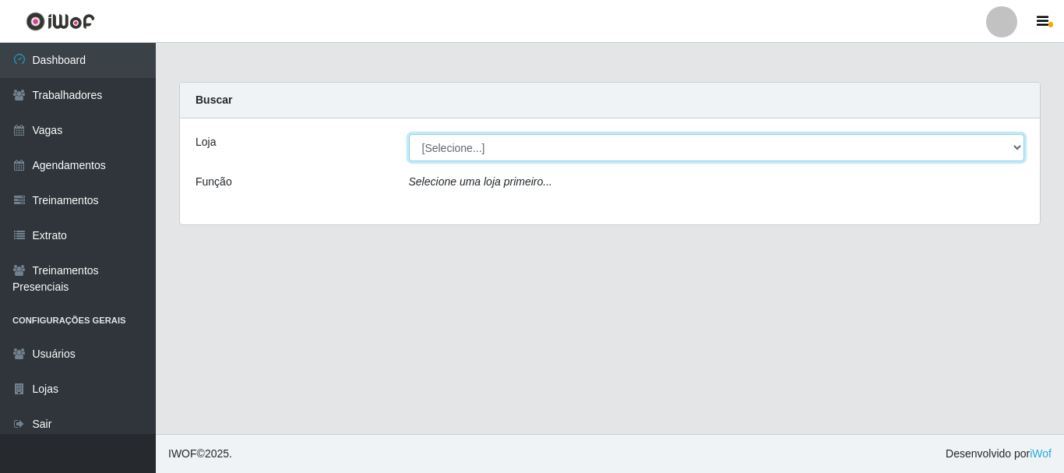
click at [1015, 149] on select "[Selecione...] [PERSON_NAME]" at bounding box center [717, 147] width 616 height 27
select select "230"
click at [409, 134] on select "[Selecione...] [PERSON_NAME]" at bounding box center [717, 147] width 616 height 27
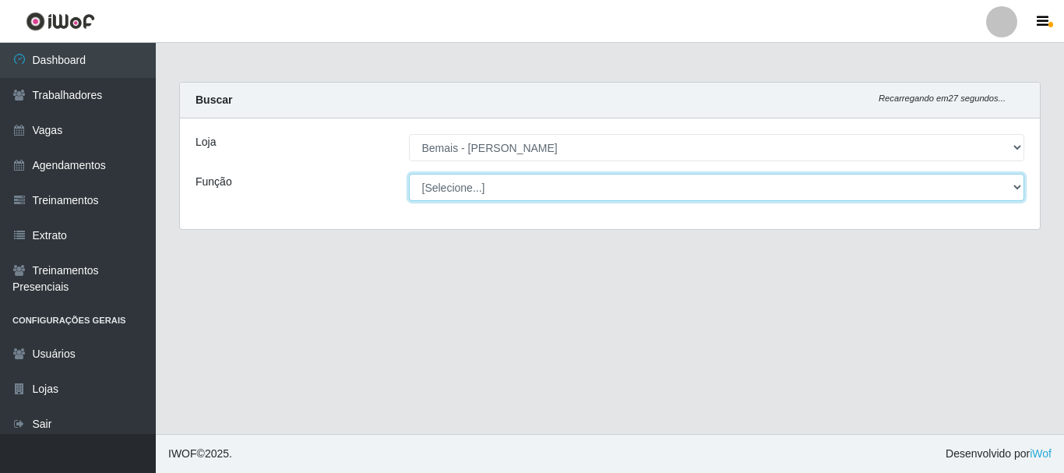
click at [1015, 187] on select "[Selecione...] ASG ASG + ASG ++ Auxiliar de Depósito Auxiliar de Depósito + Aux…" at bounding box center [717, 187] width 616 height 27
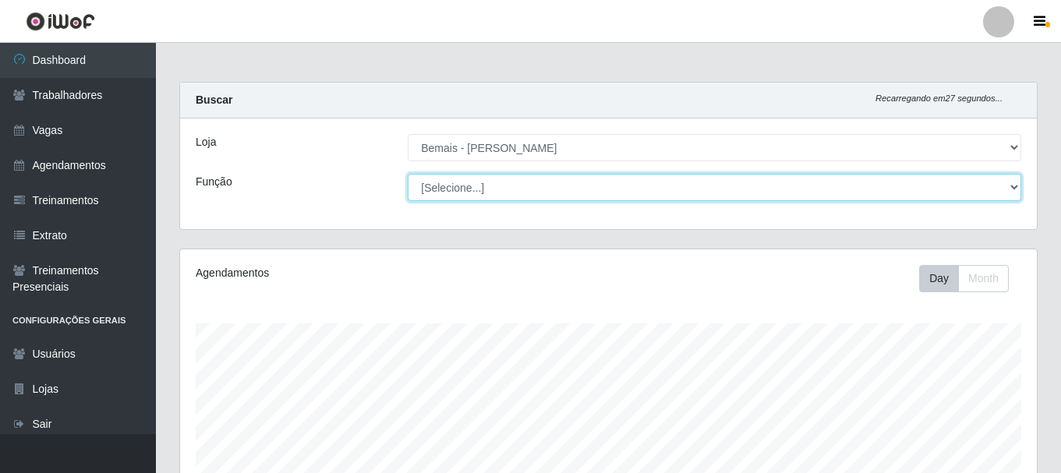
scroll to position [323, 856]
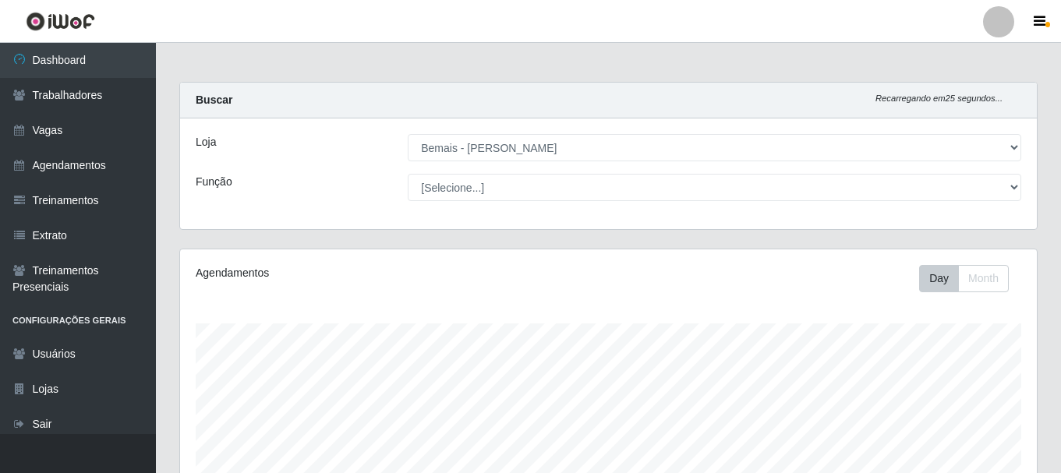
click at [827, 99] on div "Buscar Recarregando em 25 segundos..." at bounding box center [608, 101] width 856 height 36
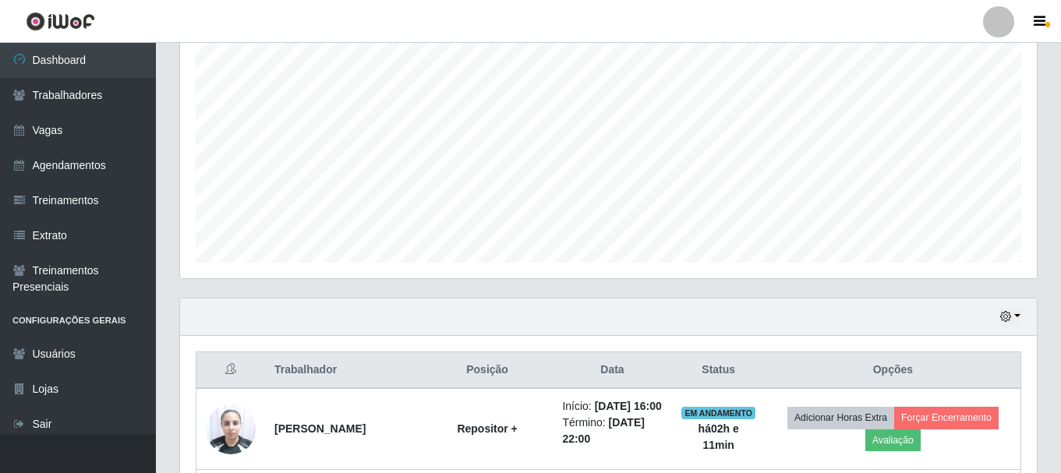
scroll to position [312, 0]
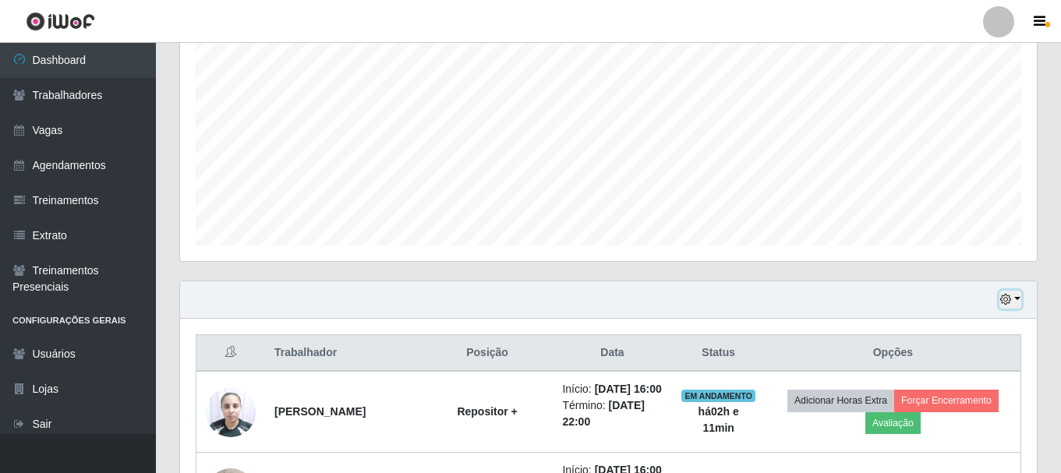
click at [1010, 299] on icon "button" at bounding box center [1005, 299] width 11 height 11
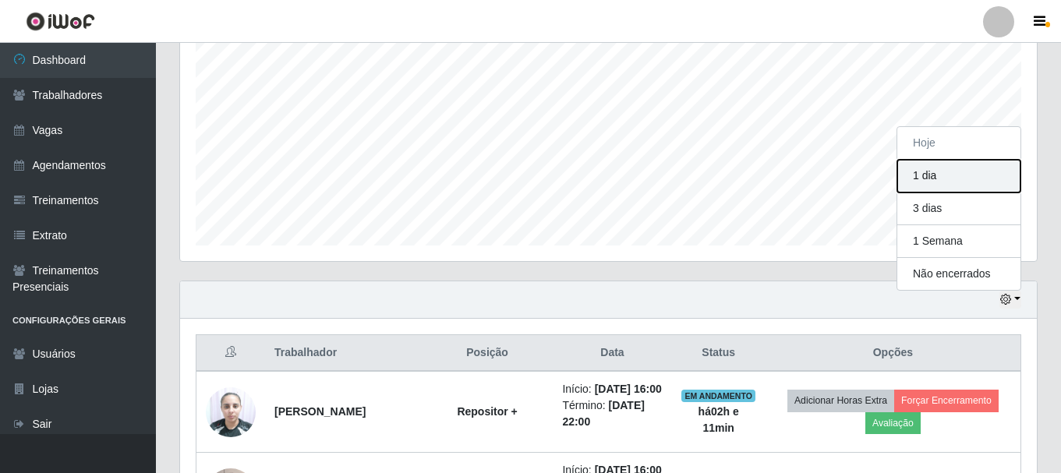
click at [927, 182] on button "1 dia" at bounding box center [958, 176] width 123 height 33
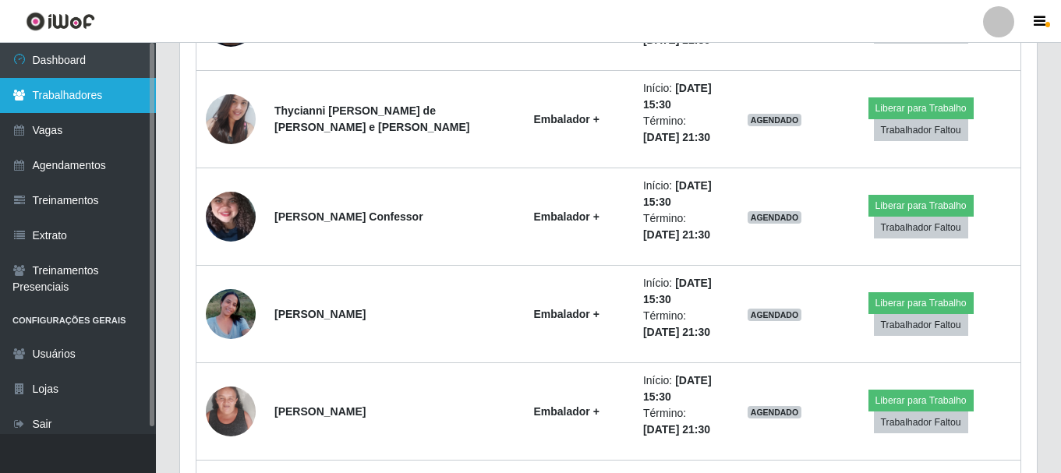
scroll to position [3499, 0]
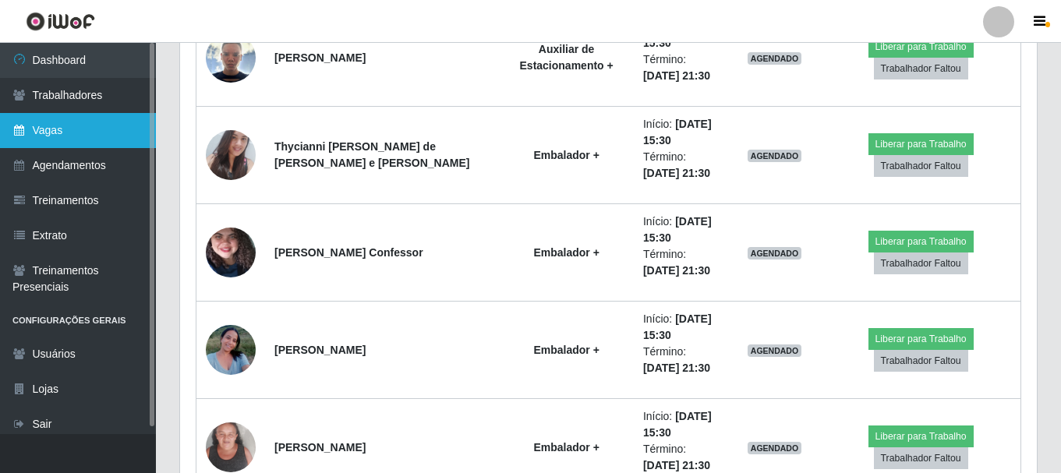
click at [81, 125] on link "Vagas" at bounding box center [78, 130] width 156 height 35
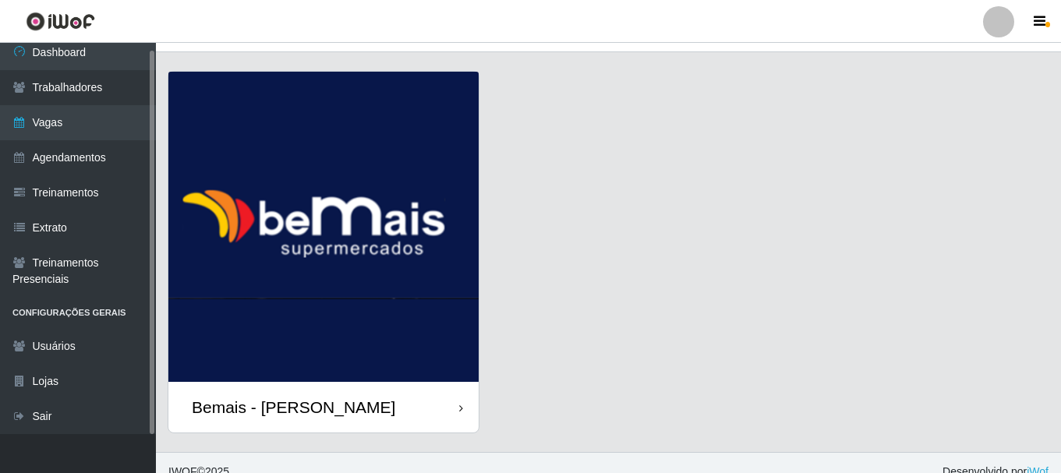
scroll to position [44, 0]
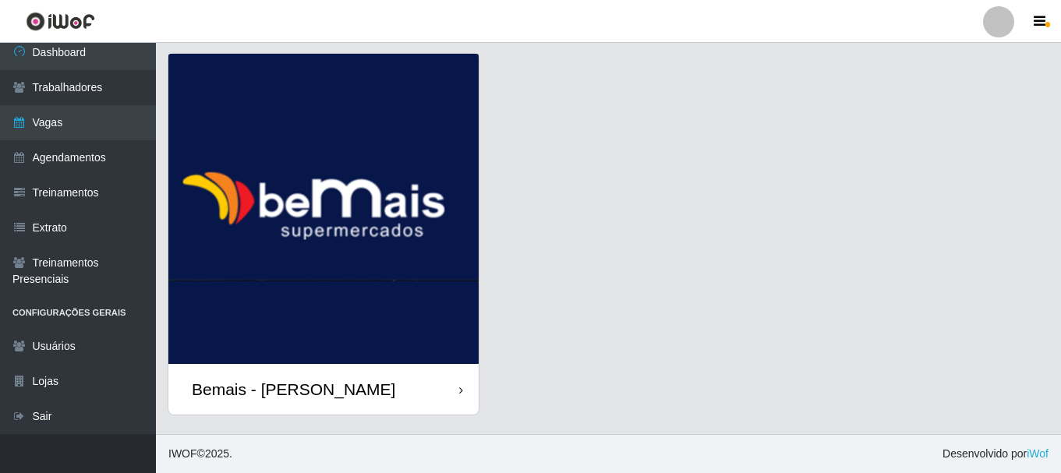
click at [456, 376] on div "Bemais - [PERSON_NAME]" at bounding box center [323, 389] width 310 height 51
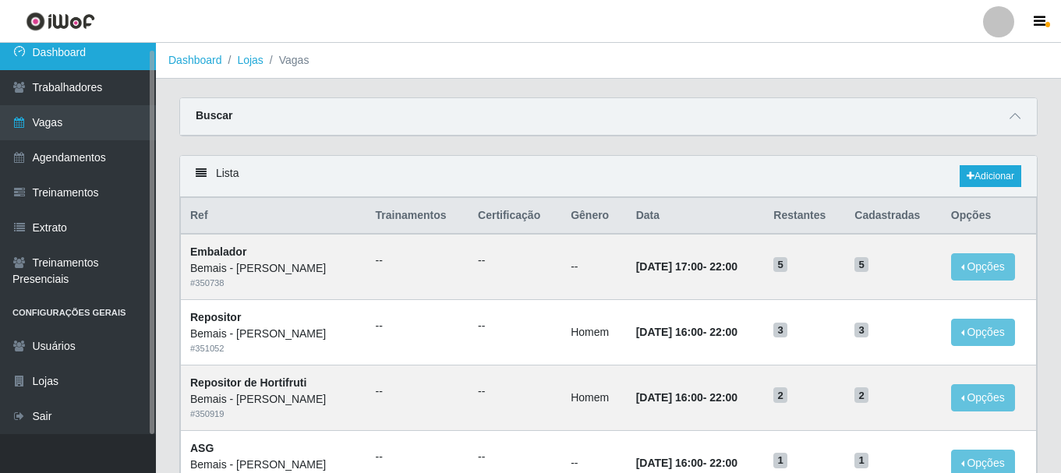
click at [51, 51] on link "Dashboard" at bounding box center [78, 52] width 156 height 35
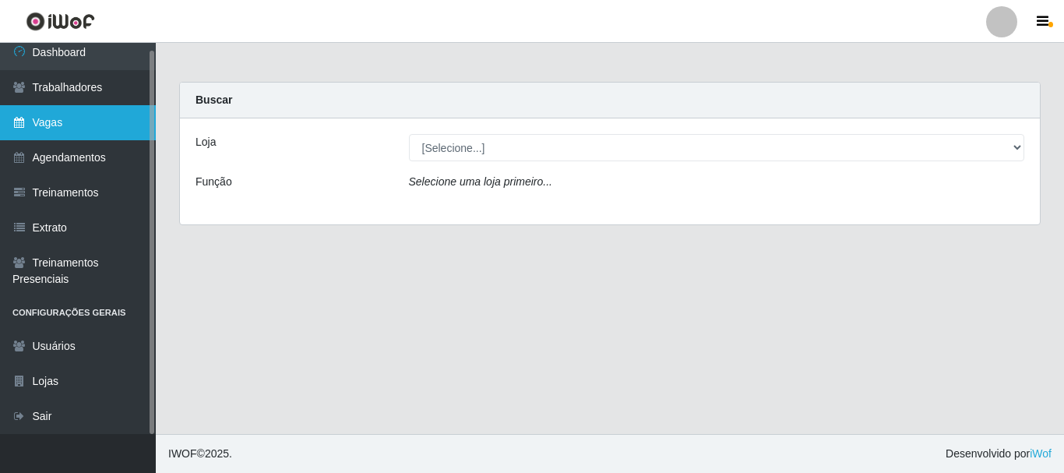
click at [85, 115] on link "Vagas" at bounding box center [78, 122] width 156 height 35
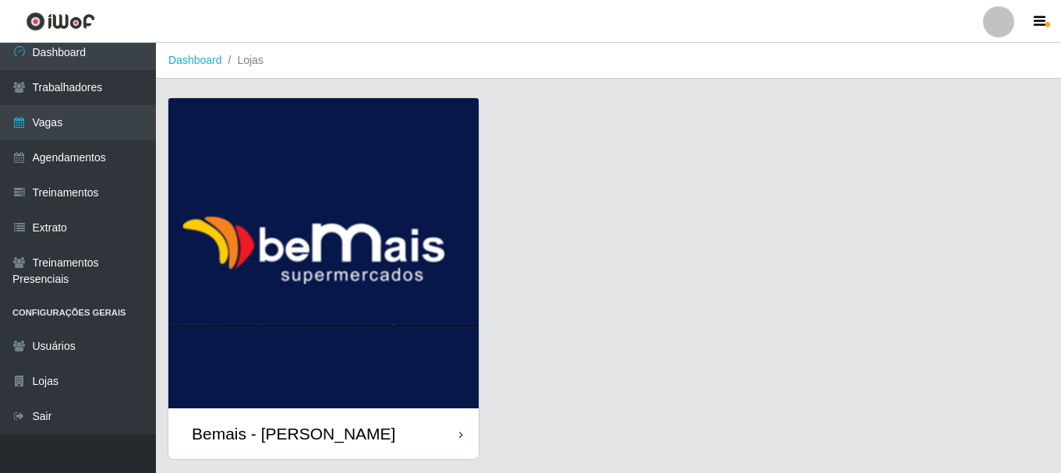
click at [392, 424] on div "Bemais - [PERSON_NAME]" at bounding box center [323, 433] width 310 height 51
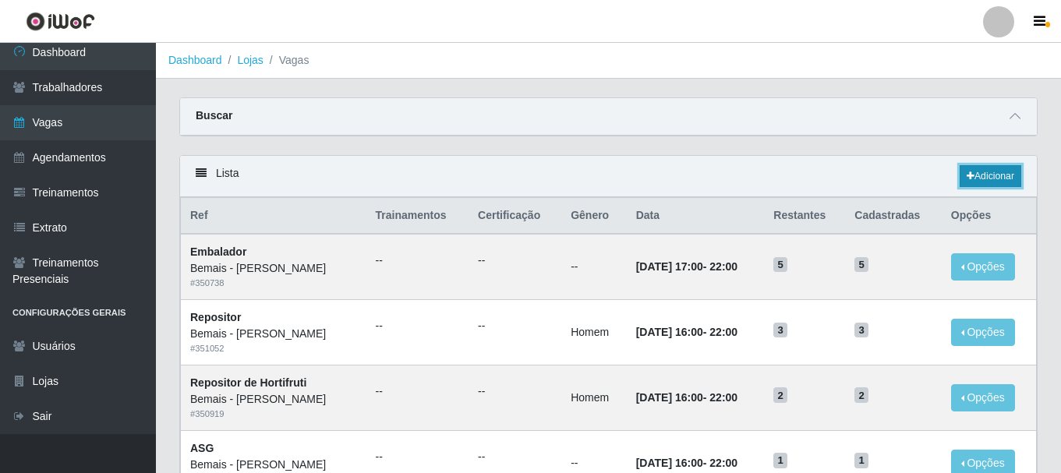
click at [969, 174] on icon at bounding box center [970, 175] width 8 height 9
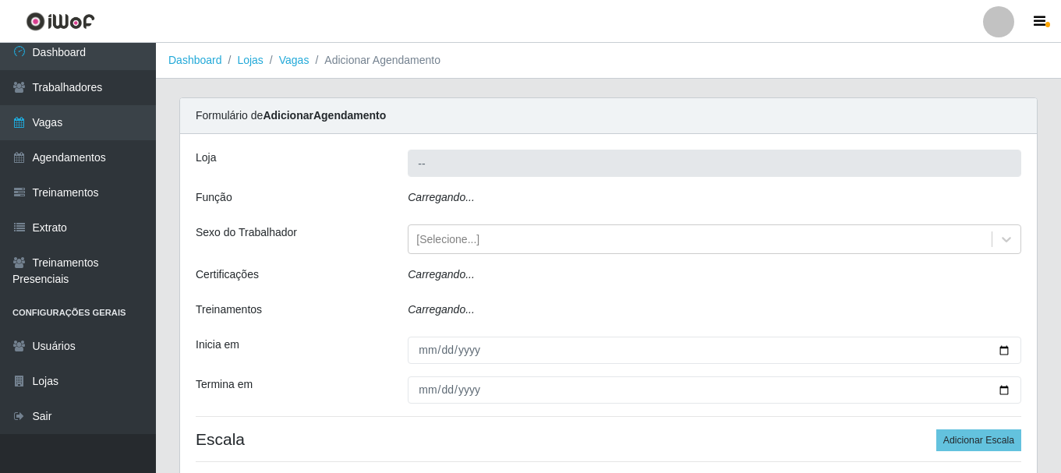
type input "Bemais - [PERSON_NAME]"
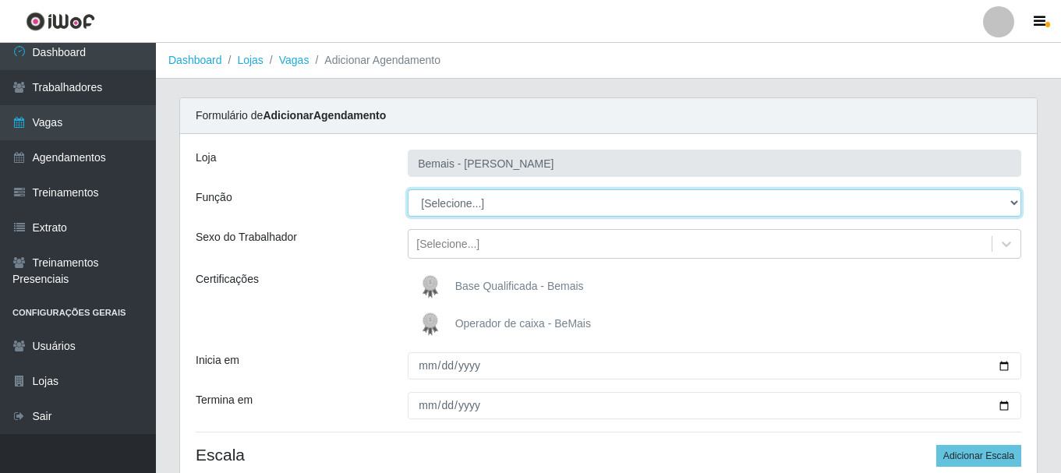
click at [1009, 207] on select "[Selecione...] ASG ASG + ASG ++ Auxiliar de Depósito Auxiliar de Depósito + Aux…" at bounding box center [714, 202] width 613 height 27
select select "73"
click at [408, 189] on select "[Selecione...] ASG ASG + ASG ++ Auxiliar de Depósito Auxiliar de Depósito + Aux…" at bounding box center [714, 202] width 613 height 27
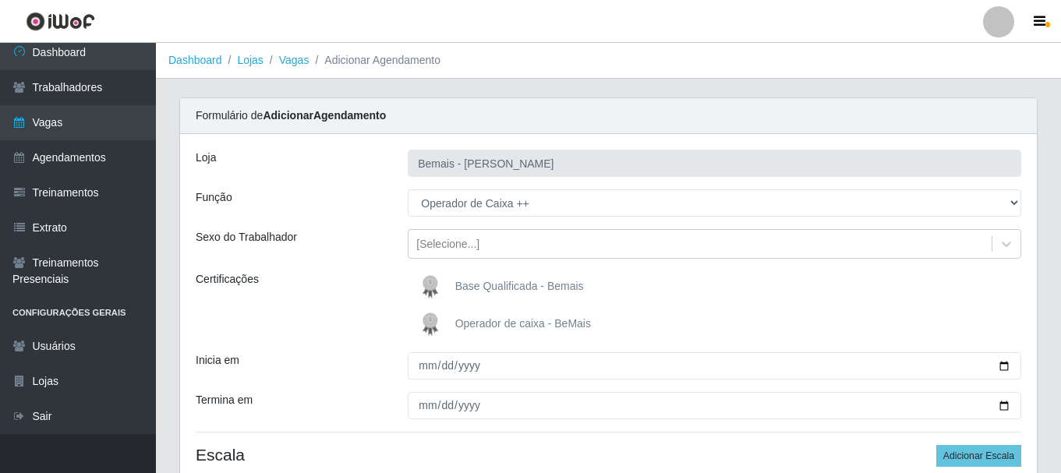
click at [514, 318] on span "Operador de caixa - BeMais" at bounding box center [523, 323] width 136 height 12
click at [0, 0] on input "Operador de caixa - BeMais" at bounding box center [0, 0] width 0 height 0
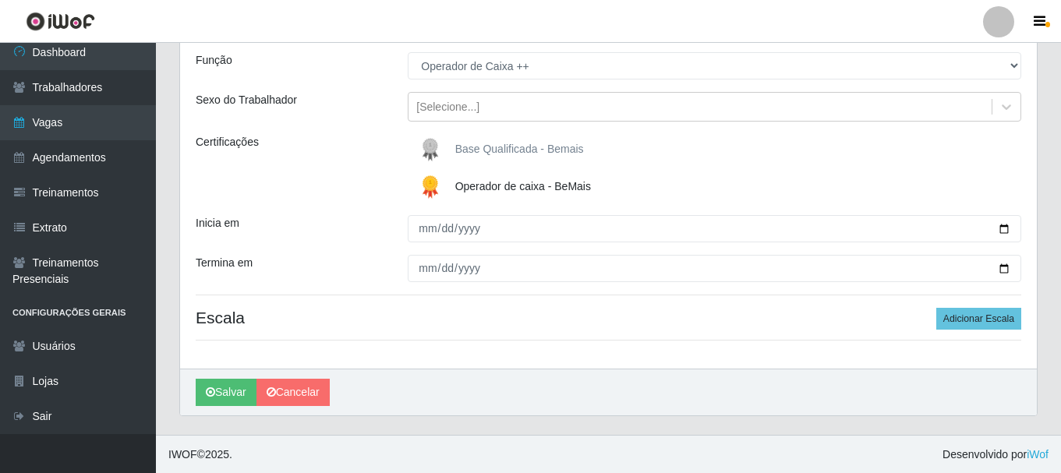
scroll to position [138, 0]
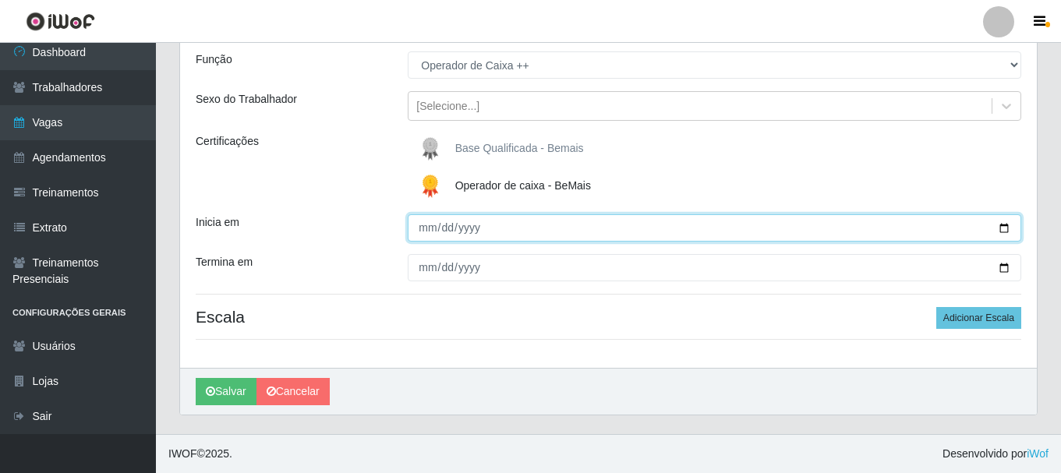
click at [1005, 225] on input "Inicia em" at bounding box center [714, 227] width 613 height 27
type input "2025-09-28"
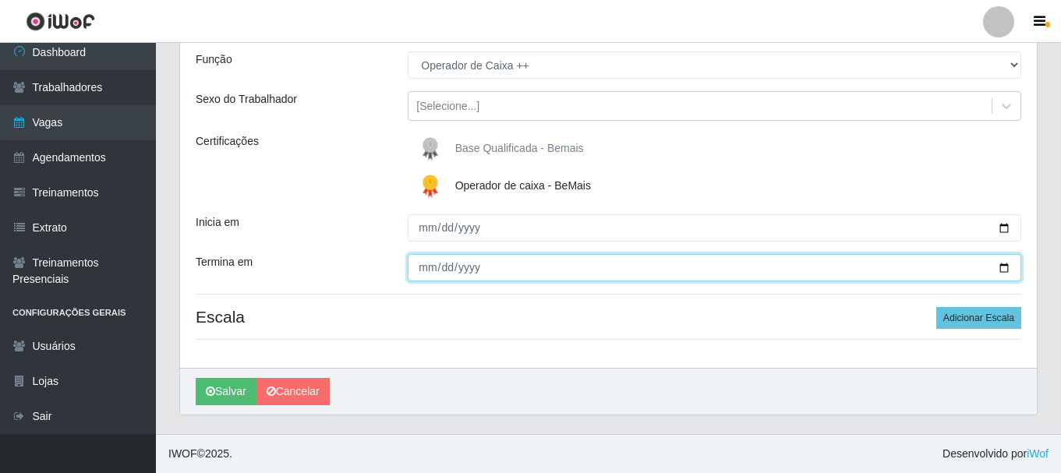
click at [1008, 269] on input "Termina em" at bounding box center [714, 267] width 613 height 27
type input "2025-09-28"
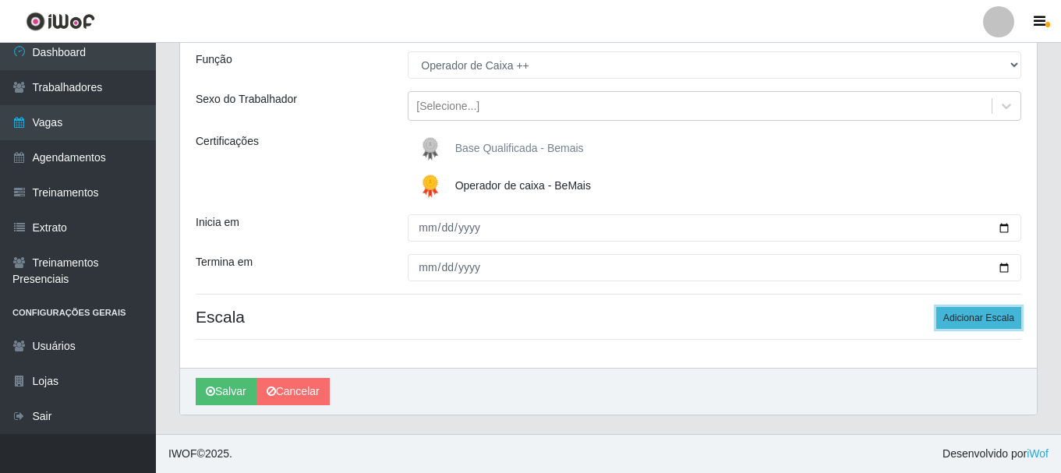
click at [959, 315] on button "Adicionar Escala" at bounding box center [978, 318] width 85 height 22
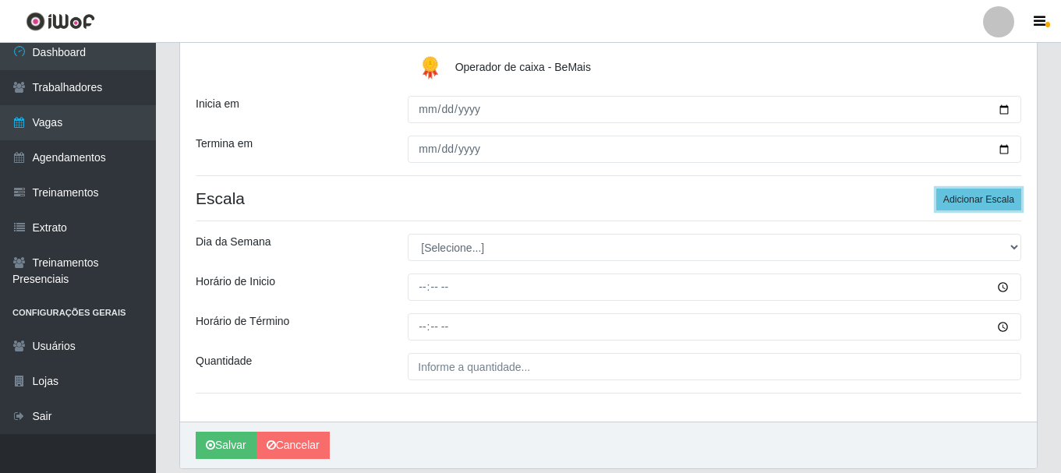
scroll to position [294, 0]
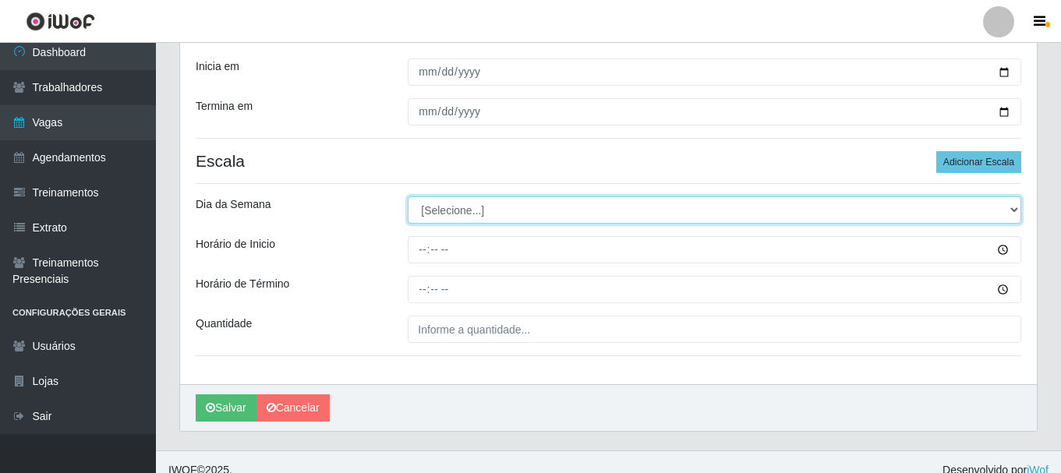
click at [1012, 207] on select "[Selecione...] Segunda Terça Quarta Quinta Sexta Sábado Domingo" at bounding box center [714, 209] width 613 height 27
select select "0"
click at [408, 196] on select "[Selecione...] Segunda Terça Quarta Quinta Sexta Sábado Domingo" at bounding box center [714, 209] width 613 height 27
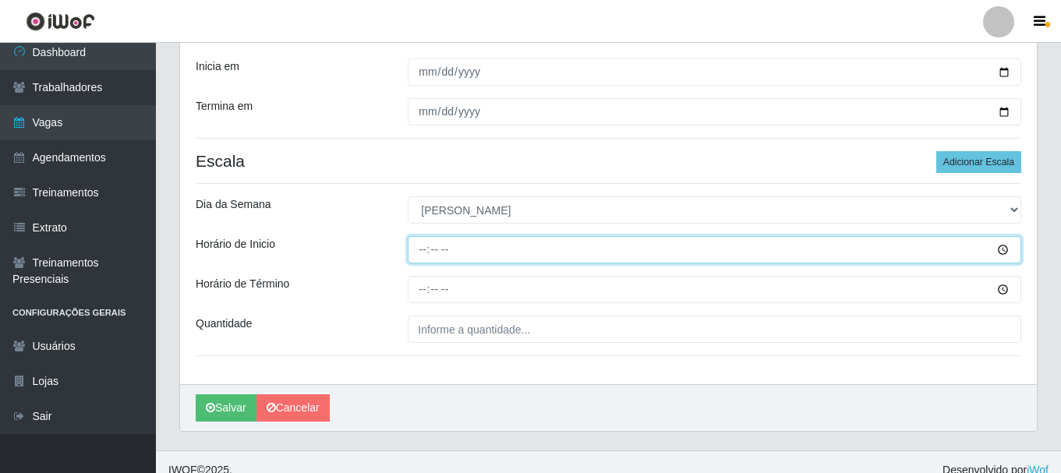
click at [1000, 250] on input "Horário de Inicio" at bounding box center [714, 249] width 613 height 27
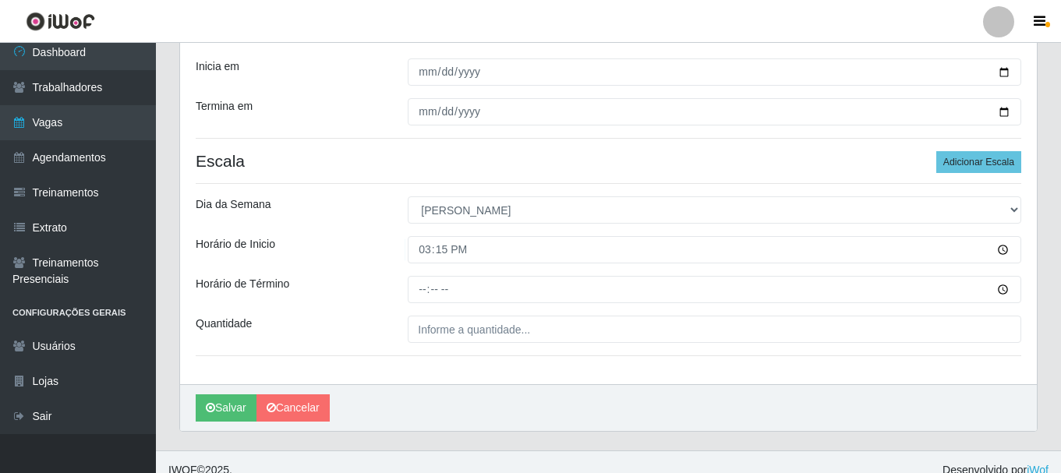
type input "15:15"
click at [828, 395] on div "Salvar Cancelar" at bounding box center [608, 407] width 856 height 47
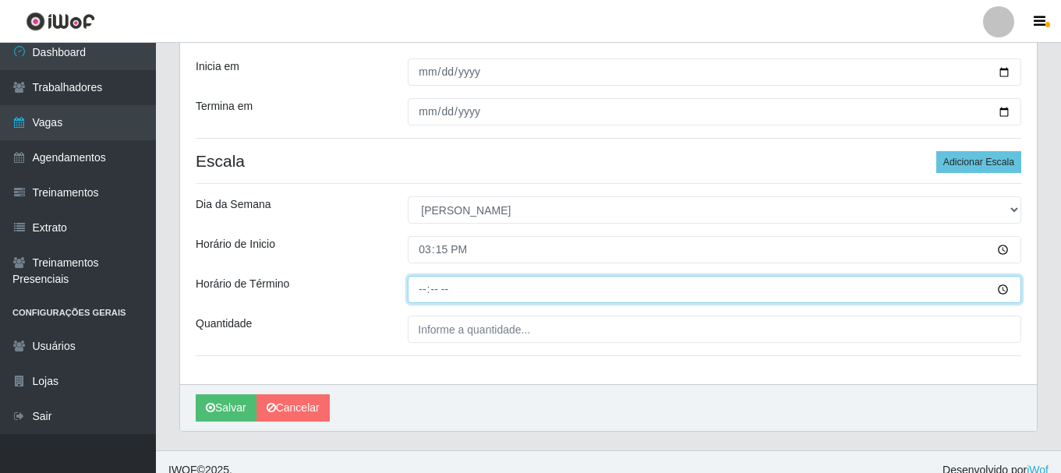
click at [999, 283] on input "Horário de Término" at bounding box center [714, 289] width 613 height 27
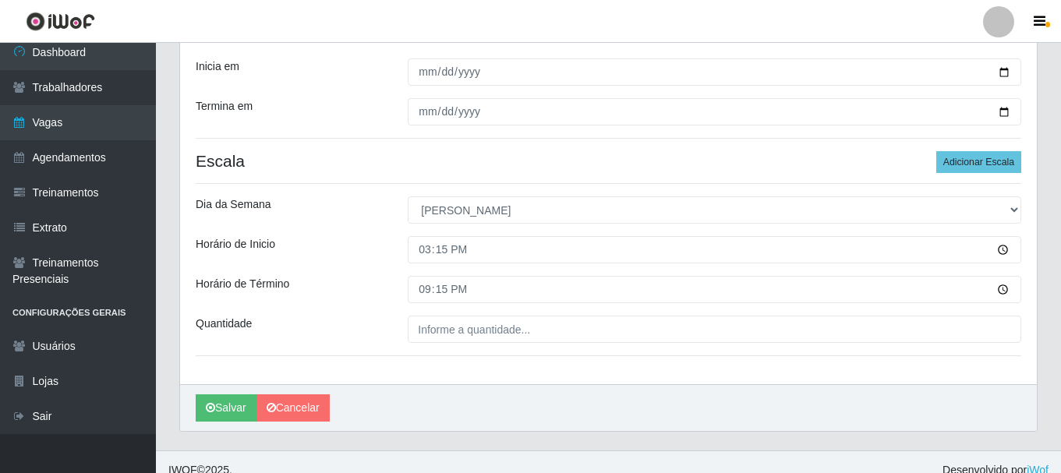
type input "21:15"
click at [1041, 365] on div "Carregando... Formulário de Adicionar Agendamento Loja Bemais - Ruy Carneiro Fu…" at bounding box center [608, 127] width 881 height 647
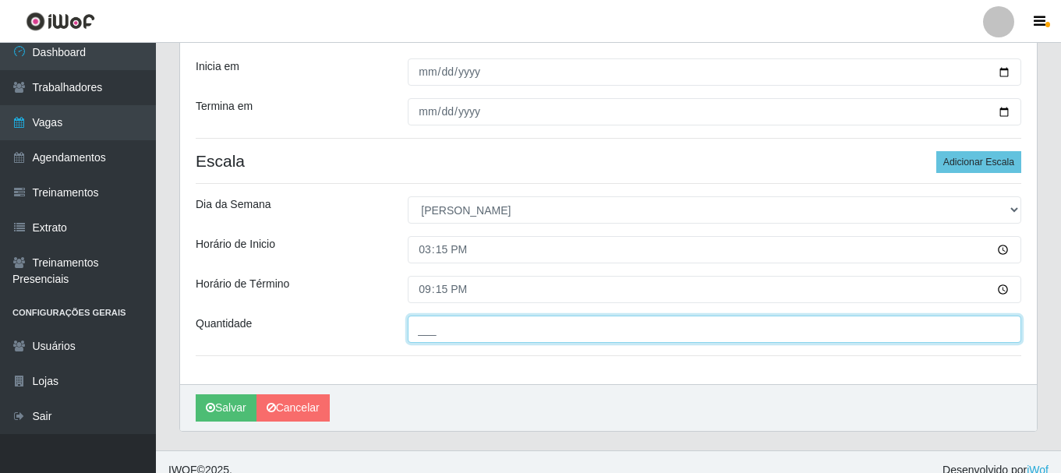
click at [976, 326] on input "___" at bounding box center [714, 329] width 613 height 27
type input "1__"
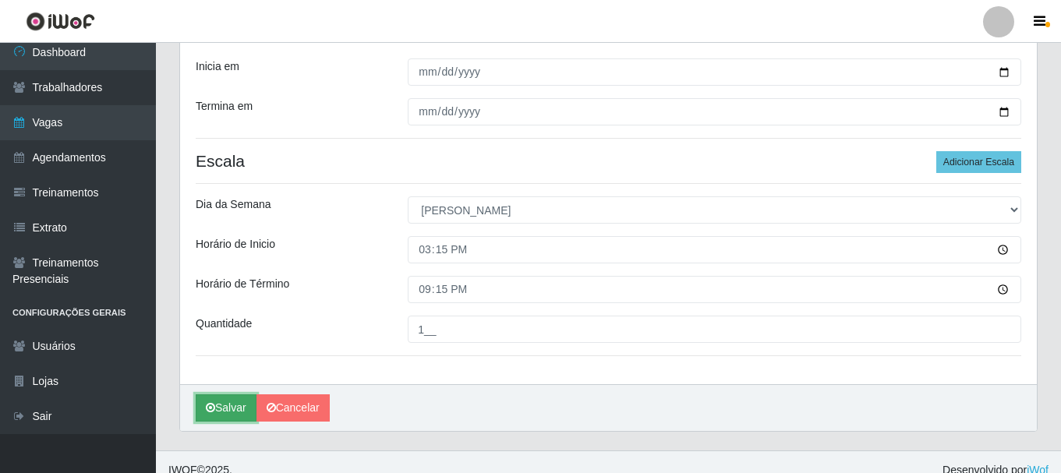
click at [218, 407] on button "Salvar" at bounding box center [226, 407] width 61 height 27
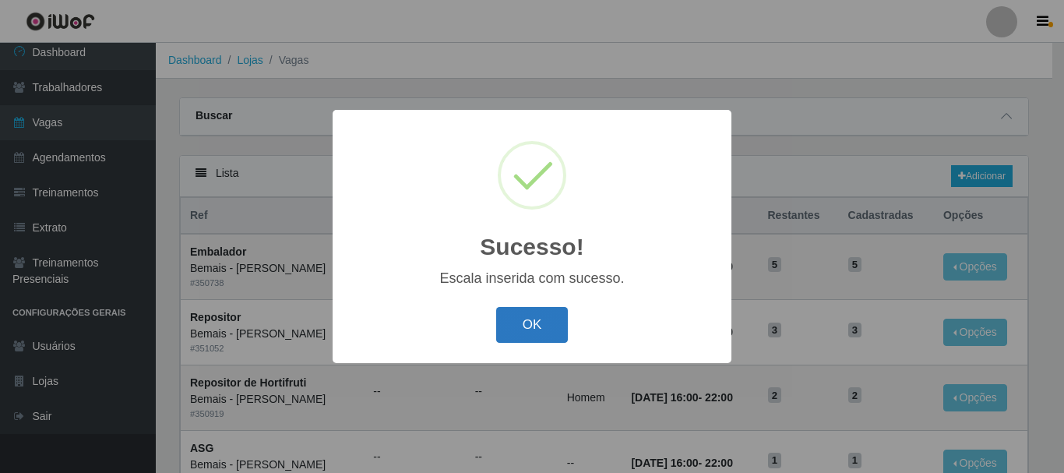
click at [531, 320] on button "OK" at bounding box center [532, 325] width 72 height 37
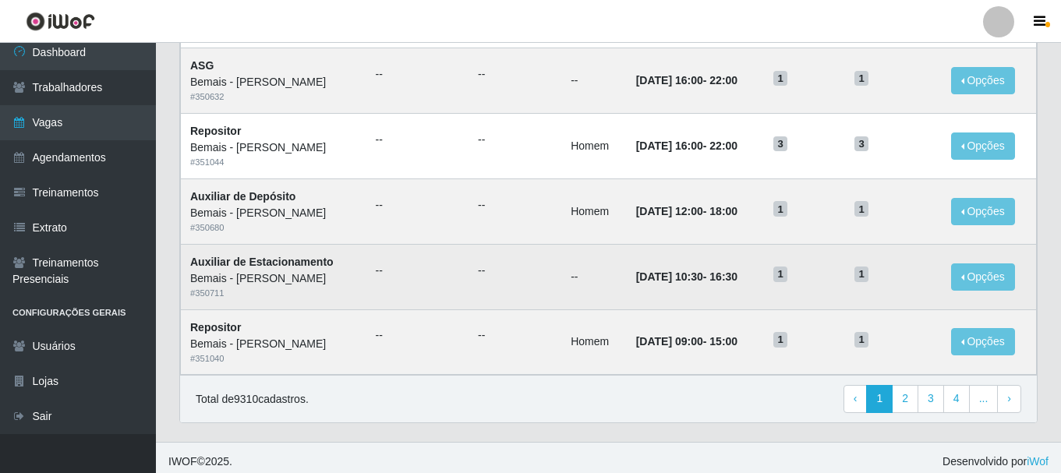
scroll to position [848, 0]
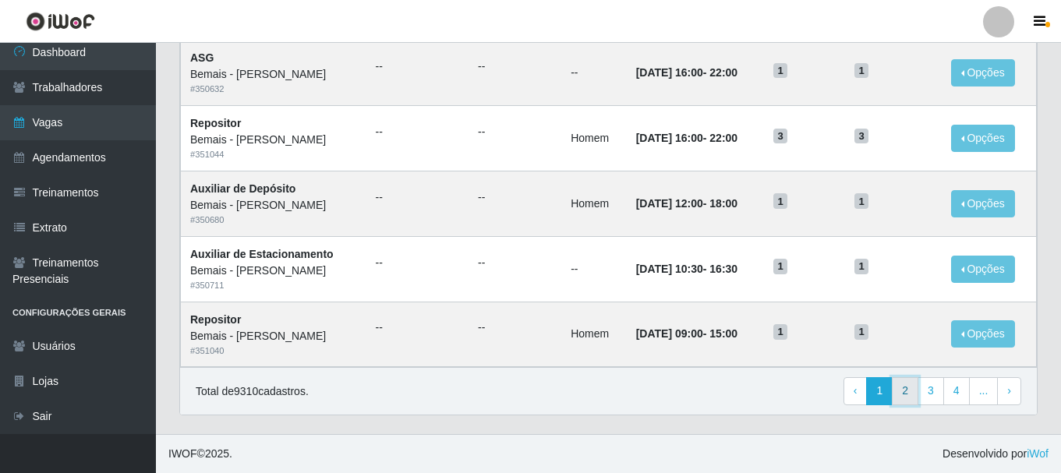
click at [907, 390] on link "2" at bounding box center [904, 391] width 26 height 28
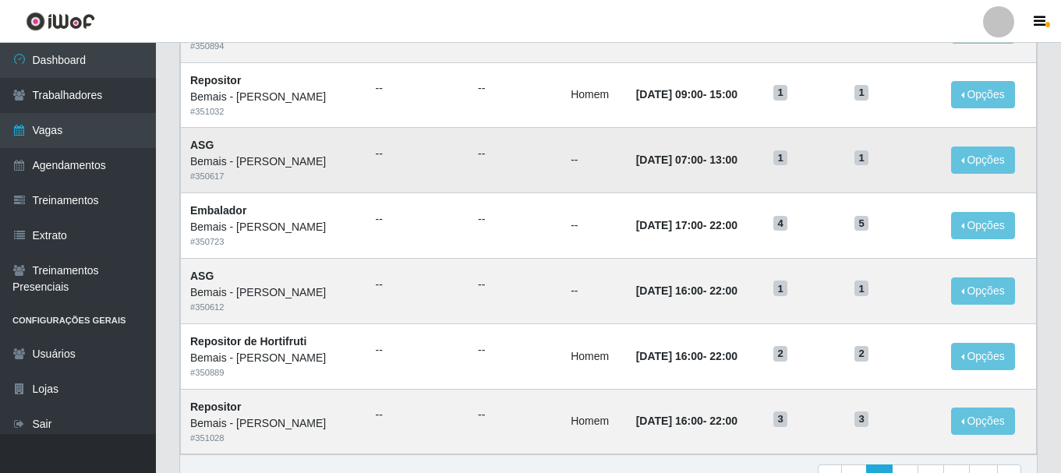
scroll to position [779, 0]
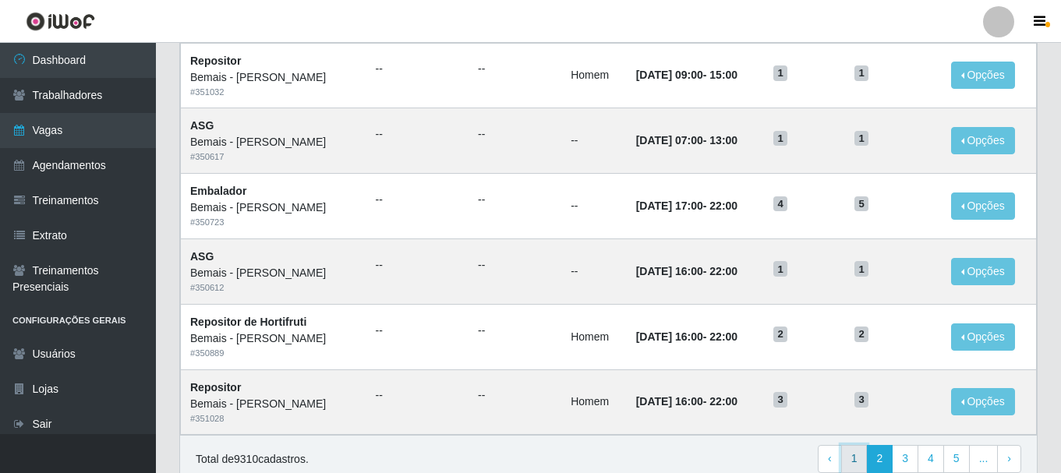
click at [856, 454] on link "1" at bounding box center [854, 459] width 26 height 28
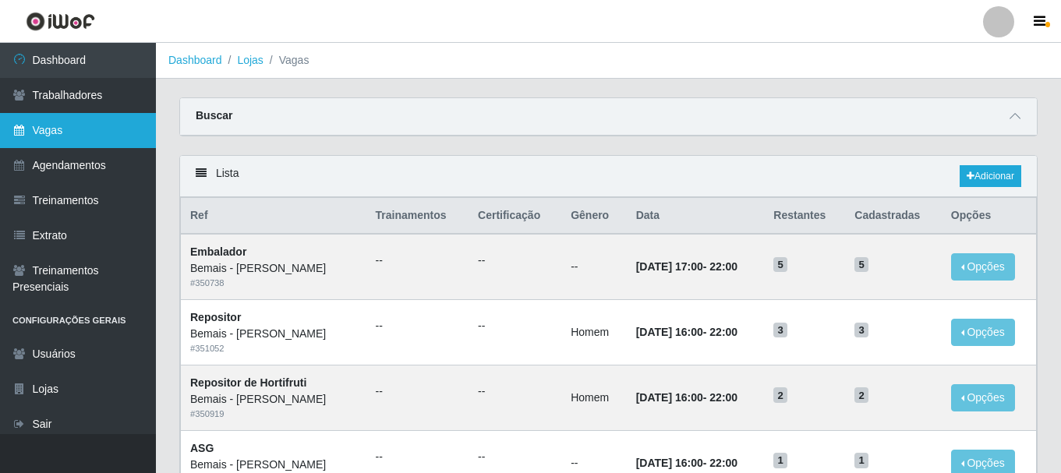
click at [62, 125] on link "Vagas" at bounding box center [78, 130] width 156 height 35
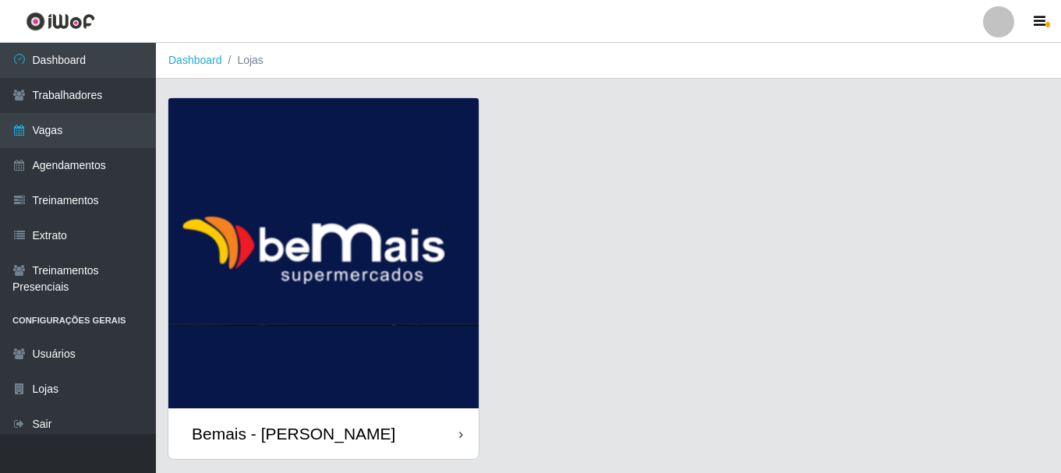
click at [306, 429] on div "Bemais - [PERSON_NAME]" at bounding box center [293, 433] width 203 height 19
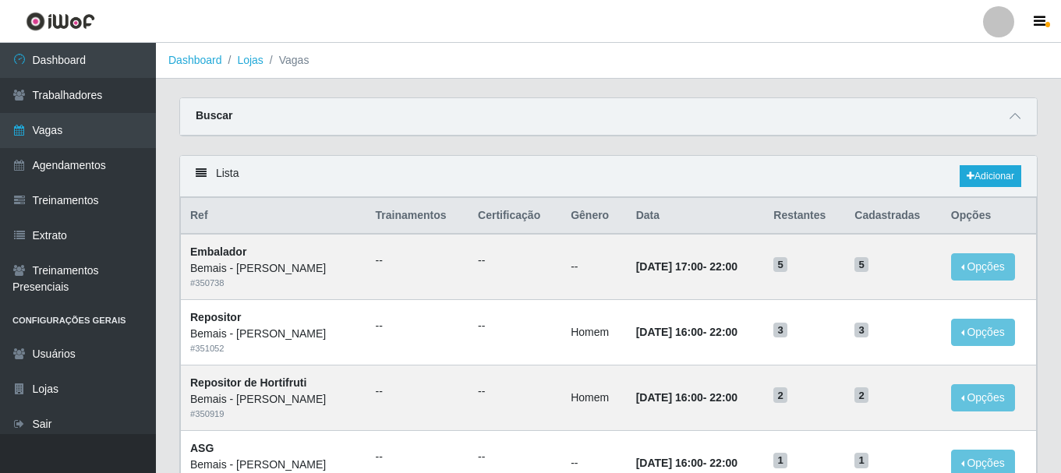
click at [201, 174] on icon at bounding box center [201, 173] width 11 height 11
click at [1016, 114] on icon at bounding box center [1014, 116] width 11 height 11
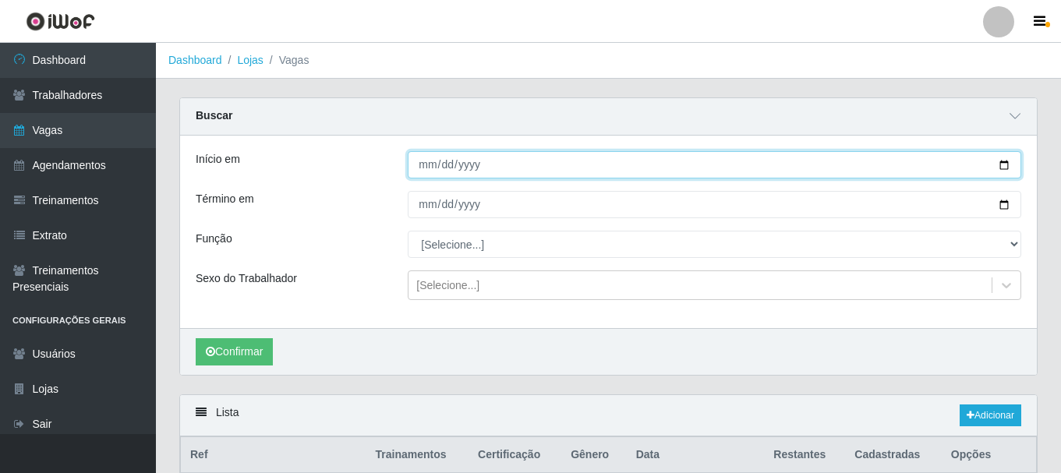
click at [1006, 161] on input "Início em" at bounding box center [714, 164] width 613 height 27
type input "2025-09-29"
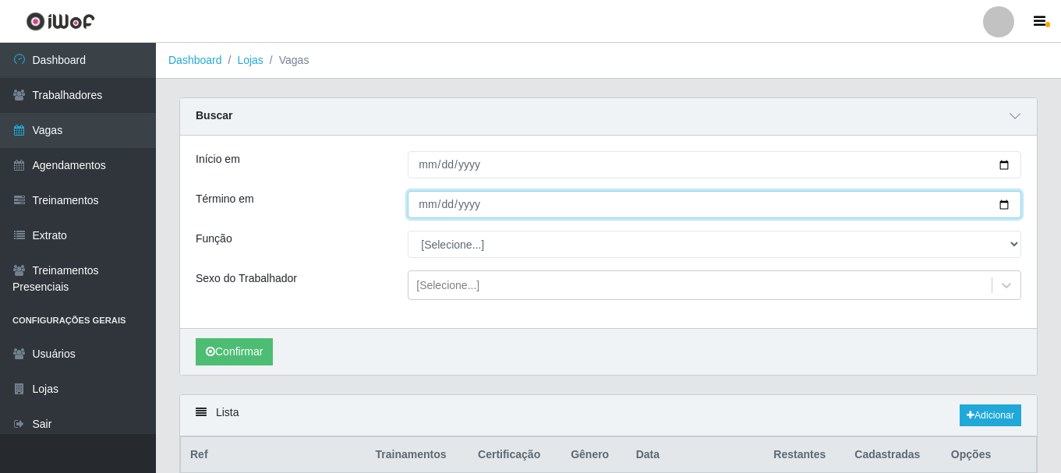
click at [1002, 207] on input "Término em" at bounding box center [714, 204] width 613 height 27
type input "2025-09-29"
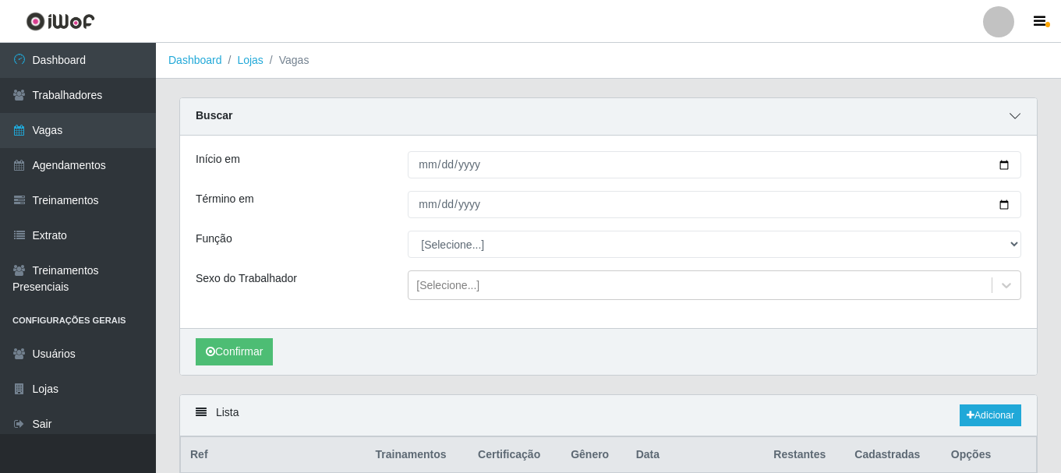
click at [1016, 116] on icon at bounding box center [1014, 116] width 11 height 11
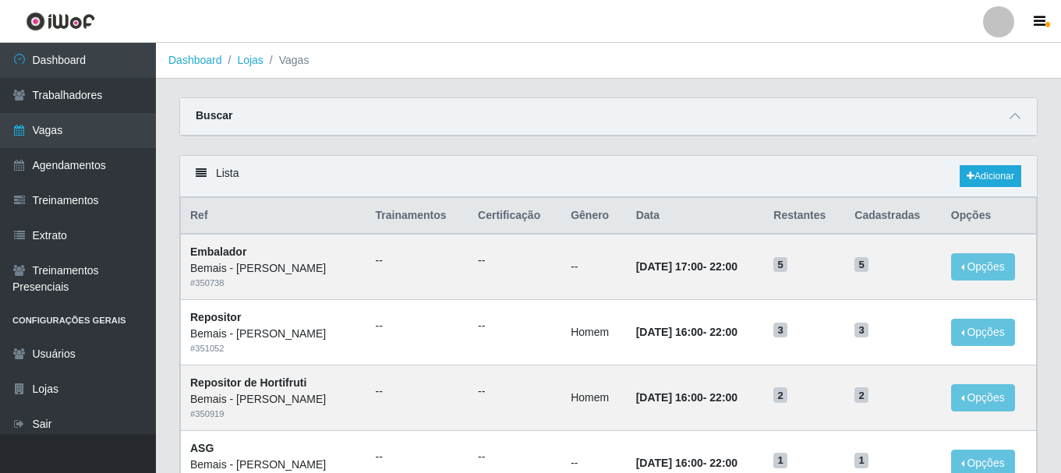
click at [291, 61] on li "Vagas" at bounding box center [286, 60] width 46 height 16
click at [251, 57] on link "Lojas" at bounding box center [250, 60] width 26 height 12
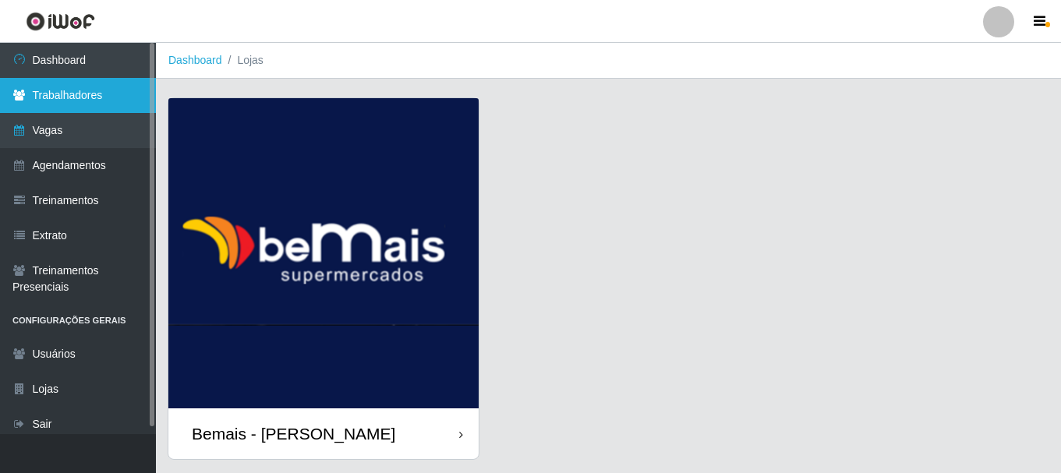
click at [94, 101] on link "Trabalhadores" at bounding box center [78, 95] width 156 height 35
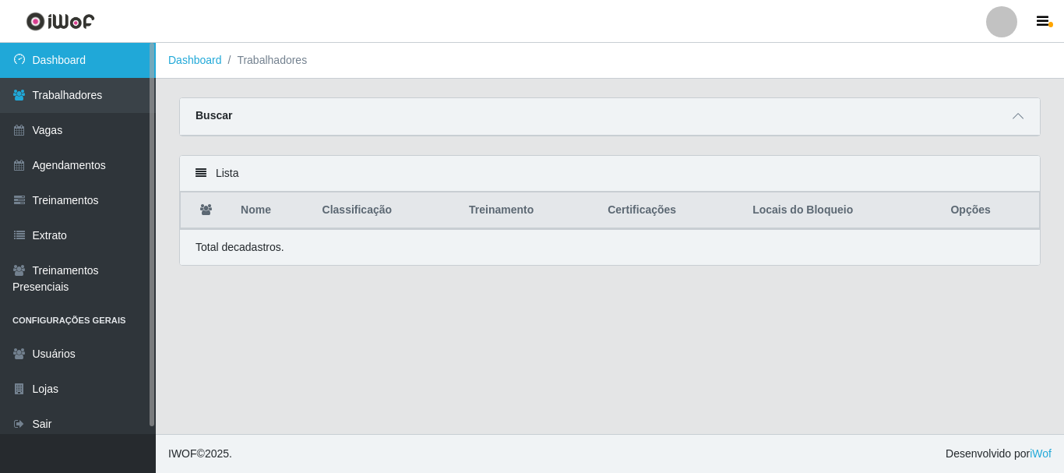
click at [106, 59] on link "Dashboard" at bounding box center [78, 60] width 156 height 35
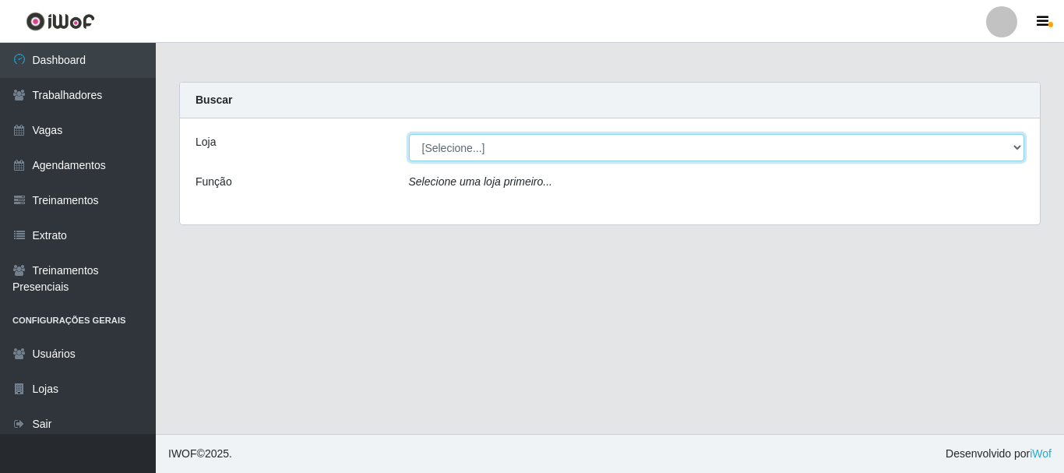
click at [1015, 143] on select "[Selecione...] [PERSON_NAME]" at bounding box center [717, 147] width 616 height 27
select select "230"
click at [409, 134] on select "[Selecione...] [PERSON_NAME]" at bounding box center [717, 147] width 616 height 27
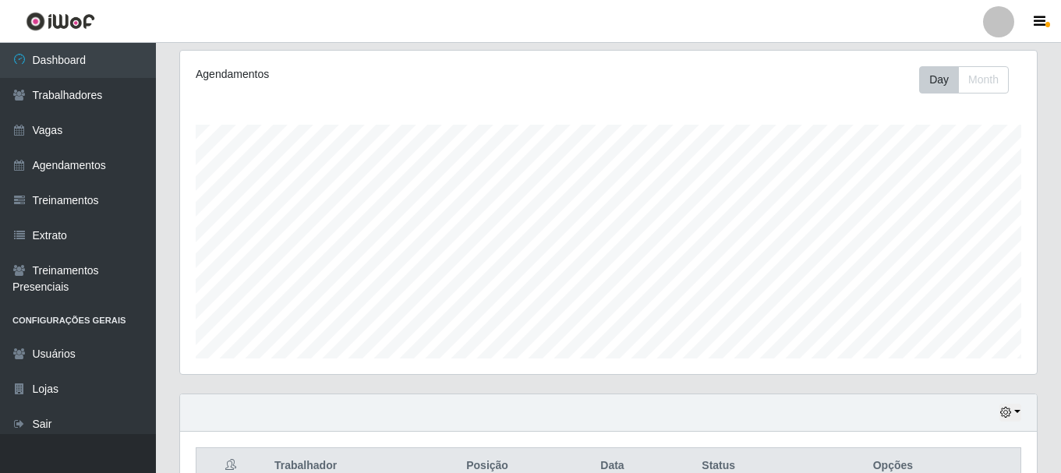
scroll to position [226, 0]
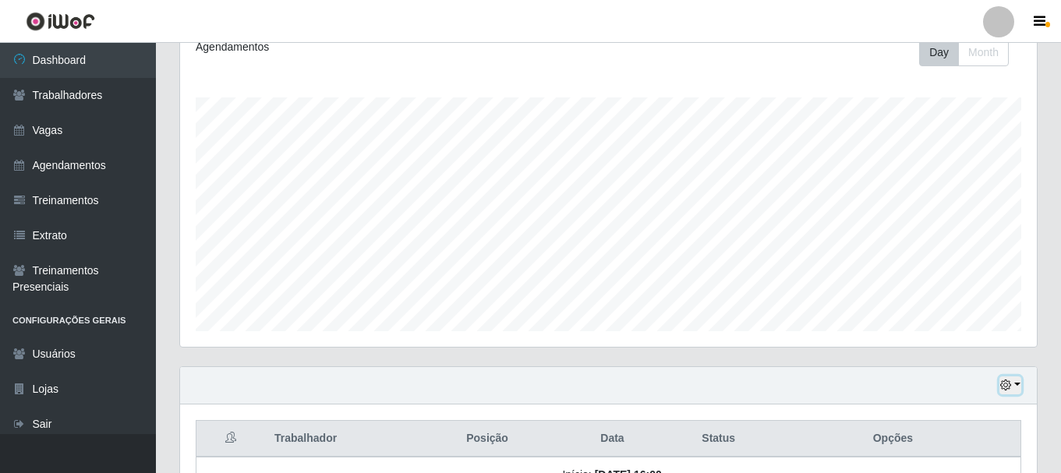
click at [1015, 380] on button "button" at bounding box center [1010, 385] width 22 height 18
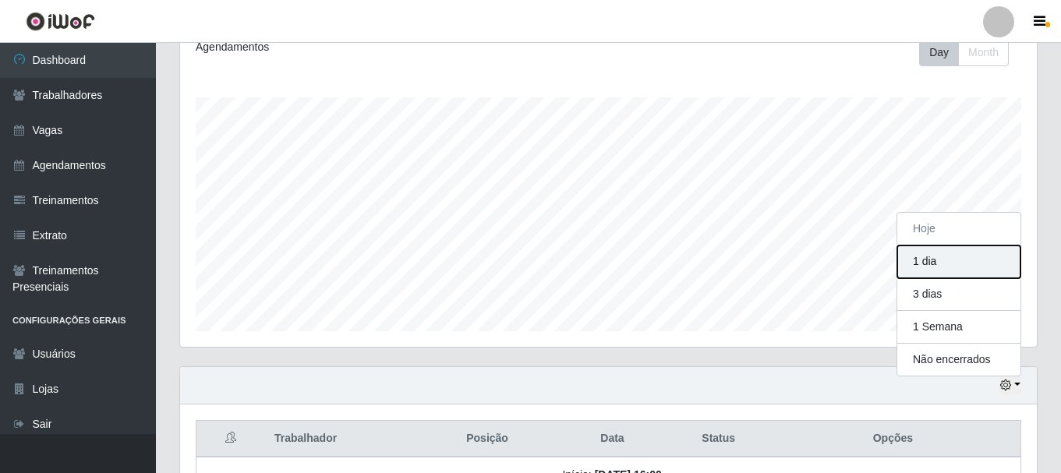
click at [940, 269] on button "1 dia" at bounding box center [958, 261] width 123 height 33
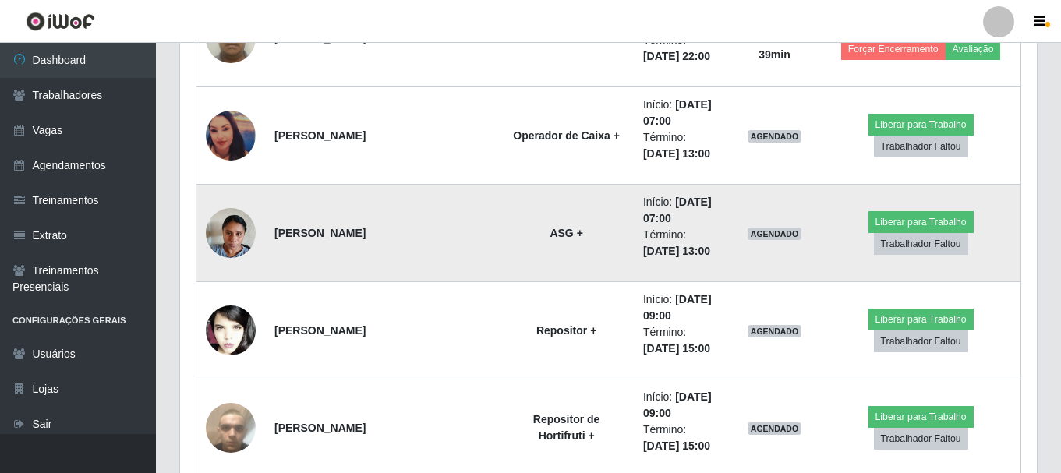
scroll to position [1239, 0]
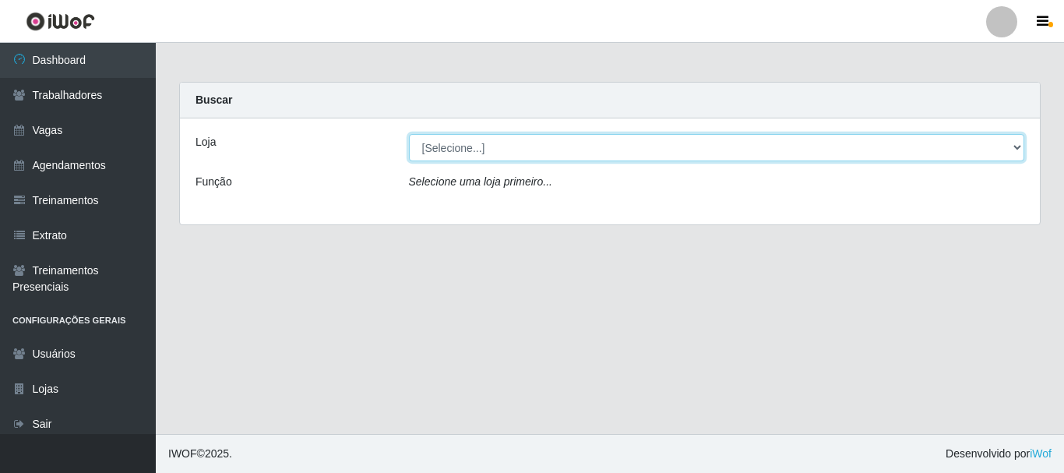
click at [1019, 141] on select "[Selecione...] [PERSON_NAME]" at bounding box center [717, 147] width 616 height 27
select select "230"
click at [409, 134] on select "[Selecione...] [PERSON_NAME]" at bounding box center [717, 147] width 616 height 27
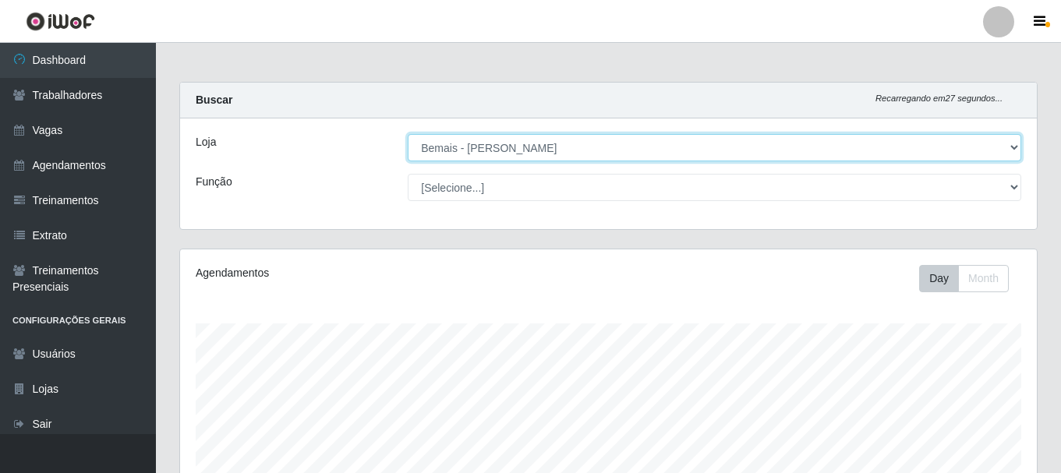
scroll to position [323, 856]
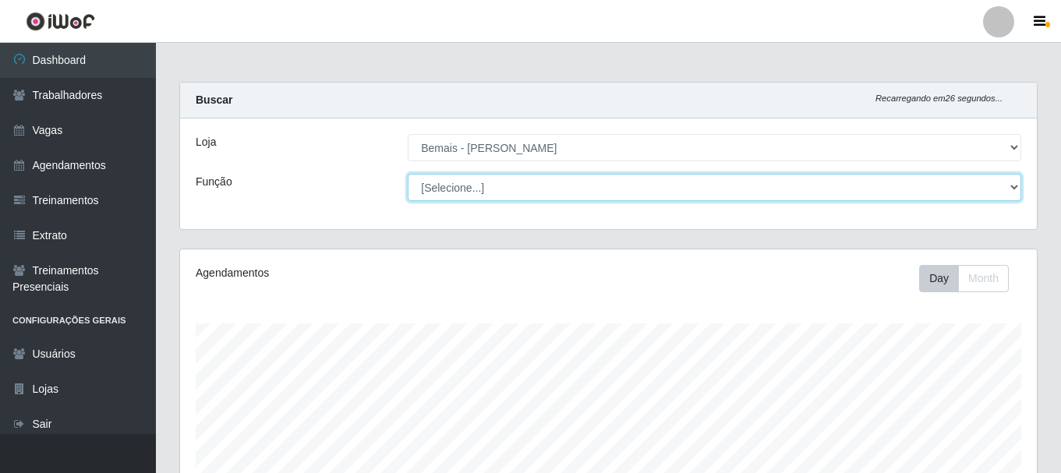
click at [1014, 185] on select "[Selecione...] ASG ASG + ASG ++ Auxiliar de Depósito Auxiliar de Depósito + Aux…" at bounding box center [714, 187] width 613 height 27
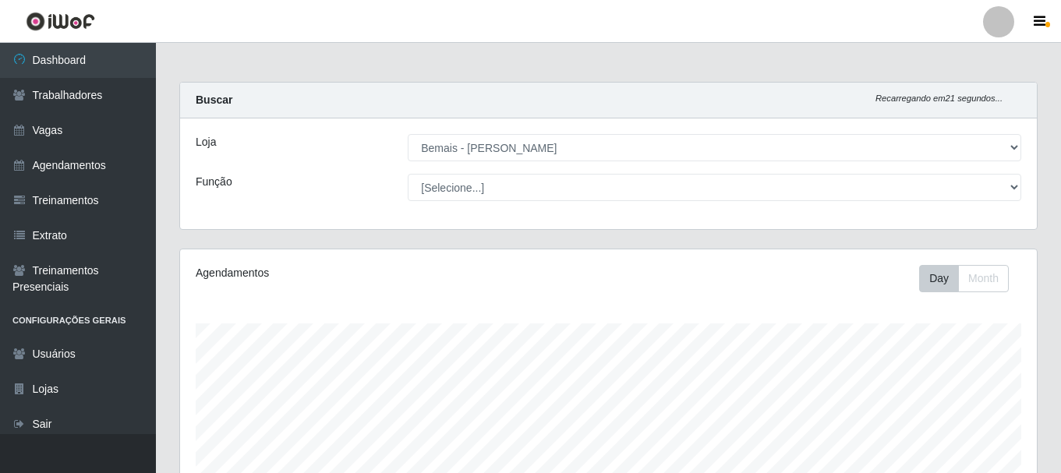
click at [805, 17] on header "Perfil Alterar Senha Sair" at bounding box center [530, 21] width 1061 height 43
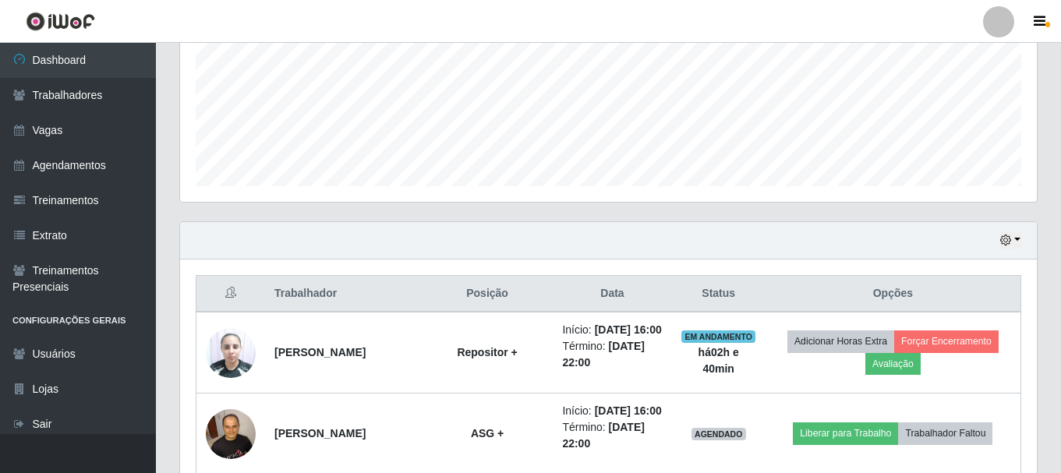
scroll to position [390, 0]
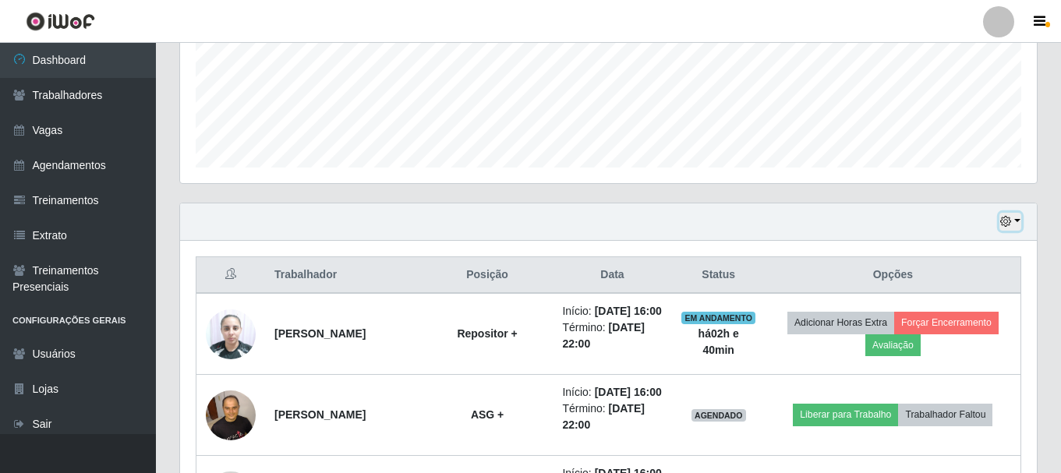
click at [1014, 217] on button "button" at bounding box center [1010, 222] width 22 height 18
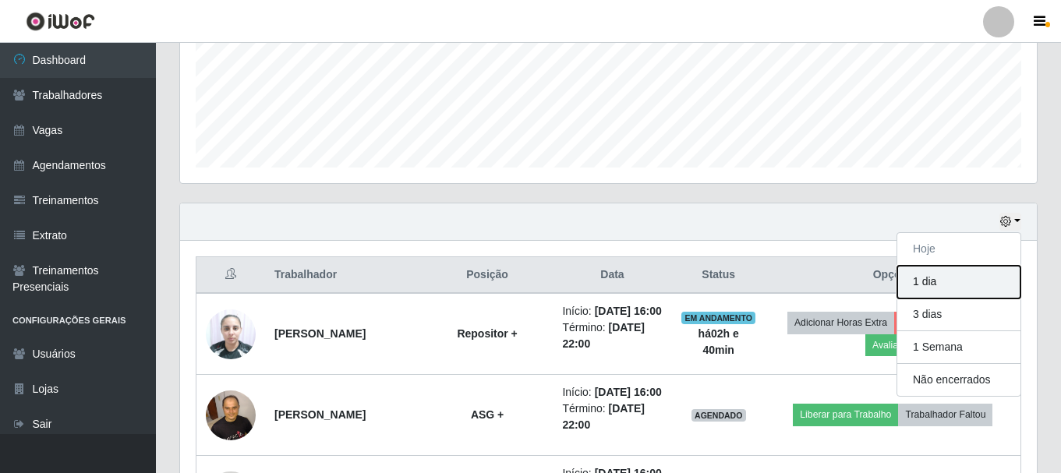
click at [955, 288] on button "1 dia" at bounding box center [958, 282] width 123 height 33
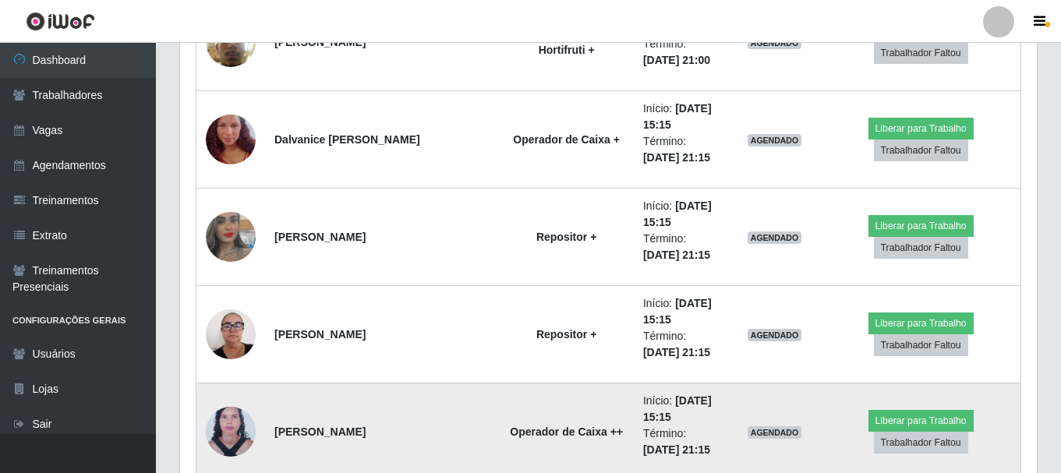
scroll to position [2895, 0]
